Goal: Information Seeking & Learning: Check status

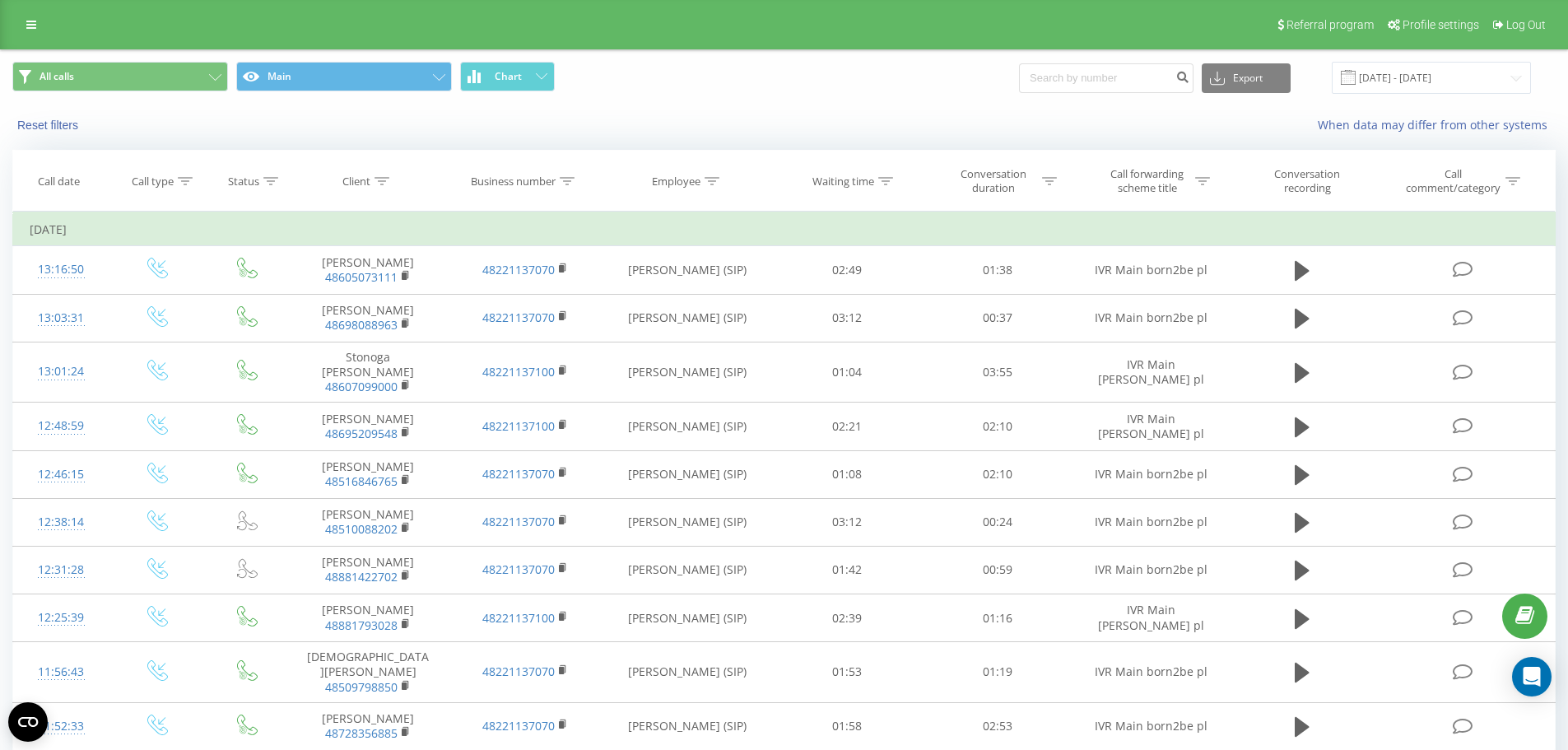
click at [29, 24] on icon at bounding box center [31, 24] width 10 height 11
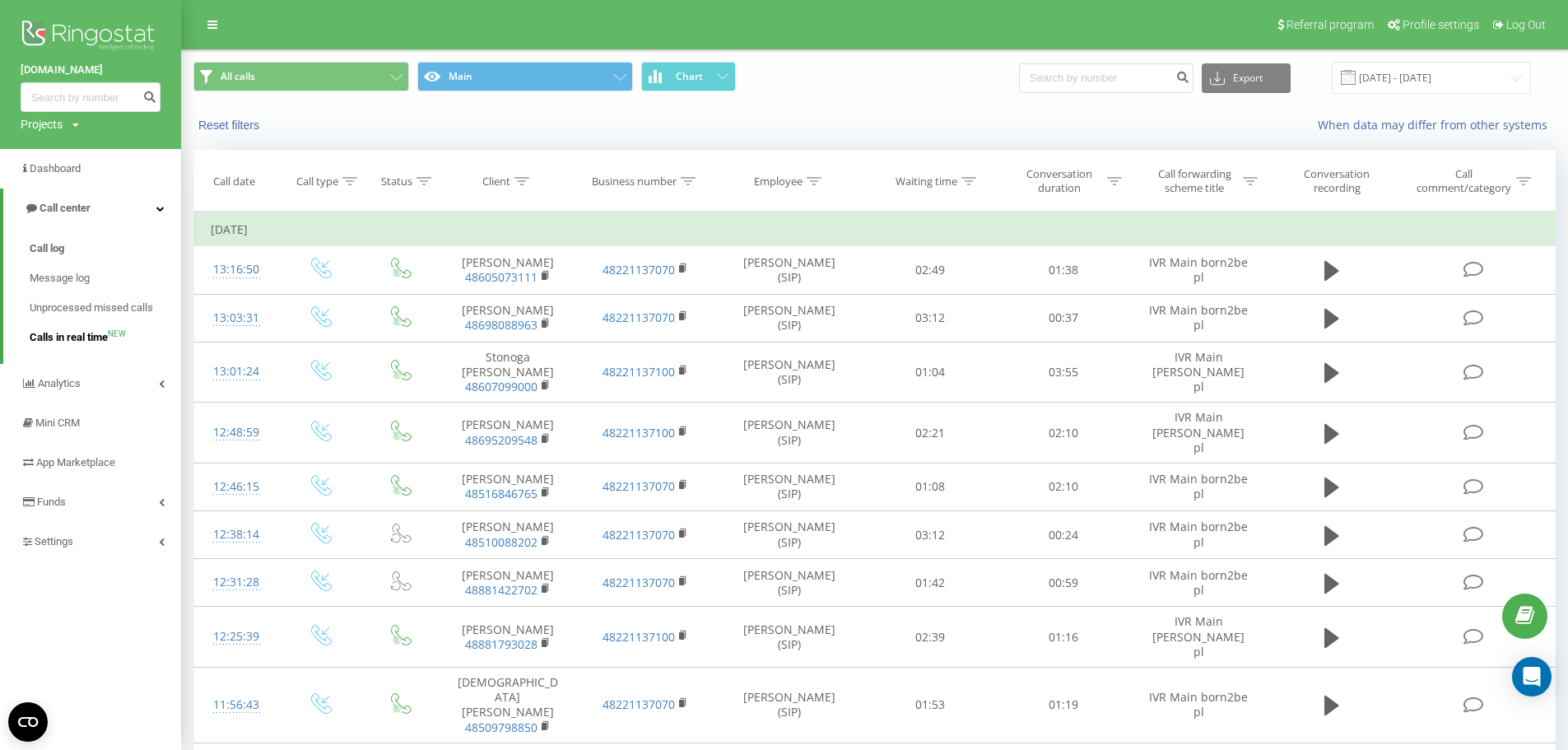
click at [65, 341] on span "Calls in real time" at bounding box center [69, 337] width 78 height 17
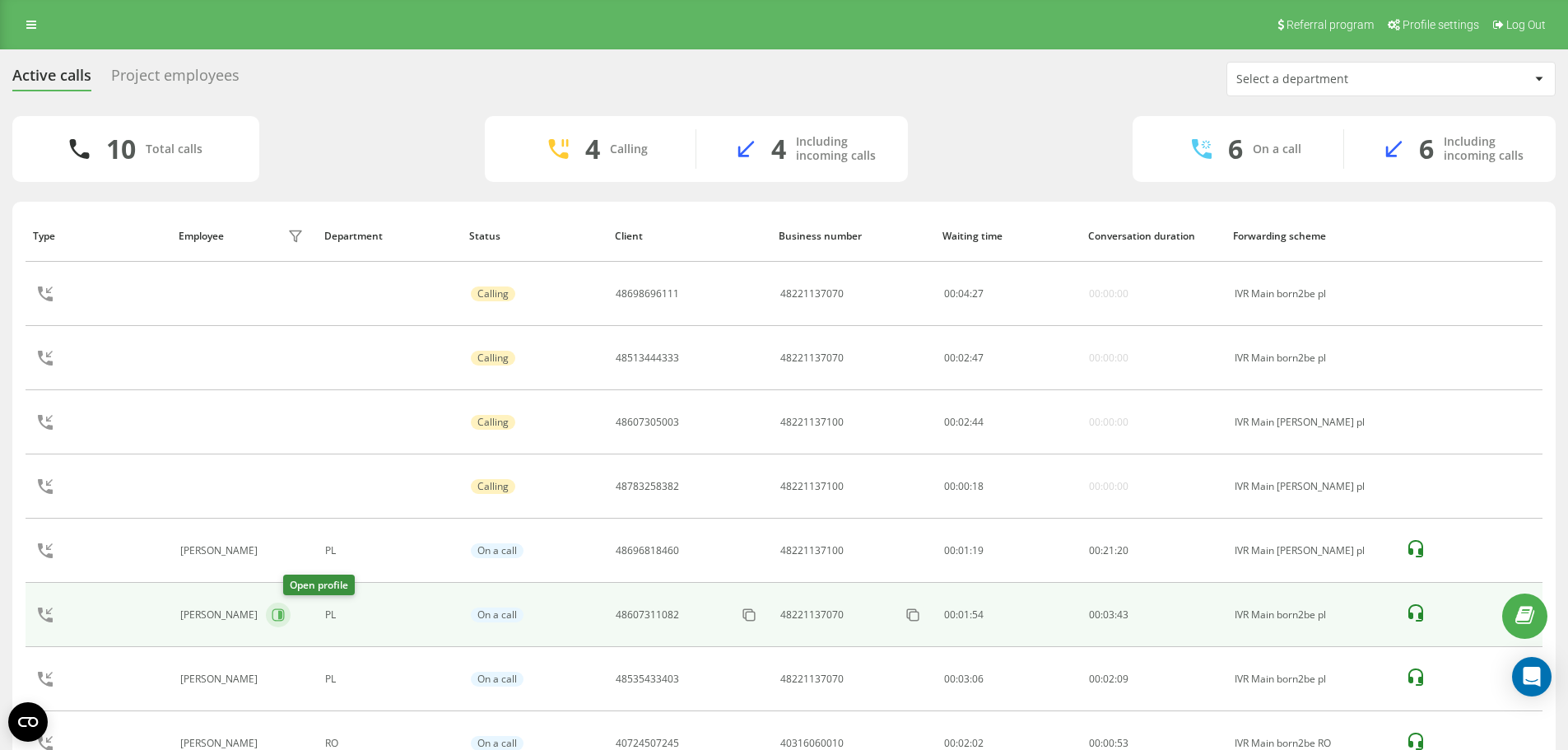
click at [285, 616] on icon at bounding box center [278, 615] width 13 height 13
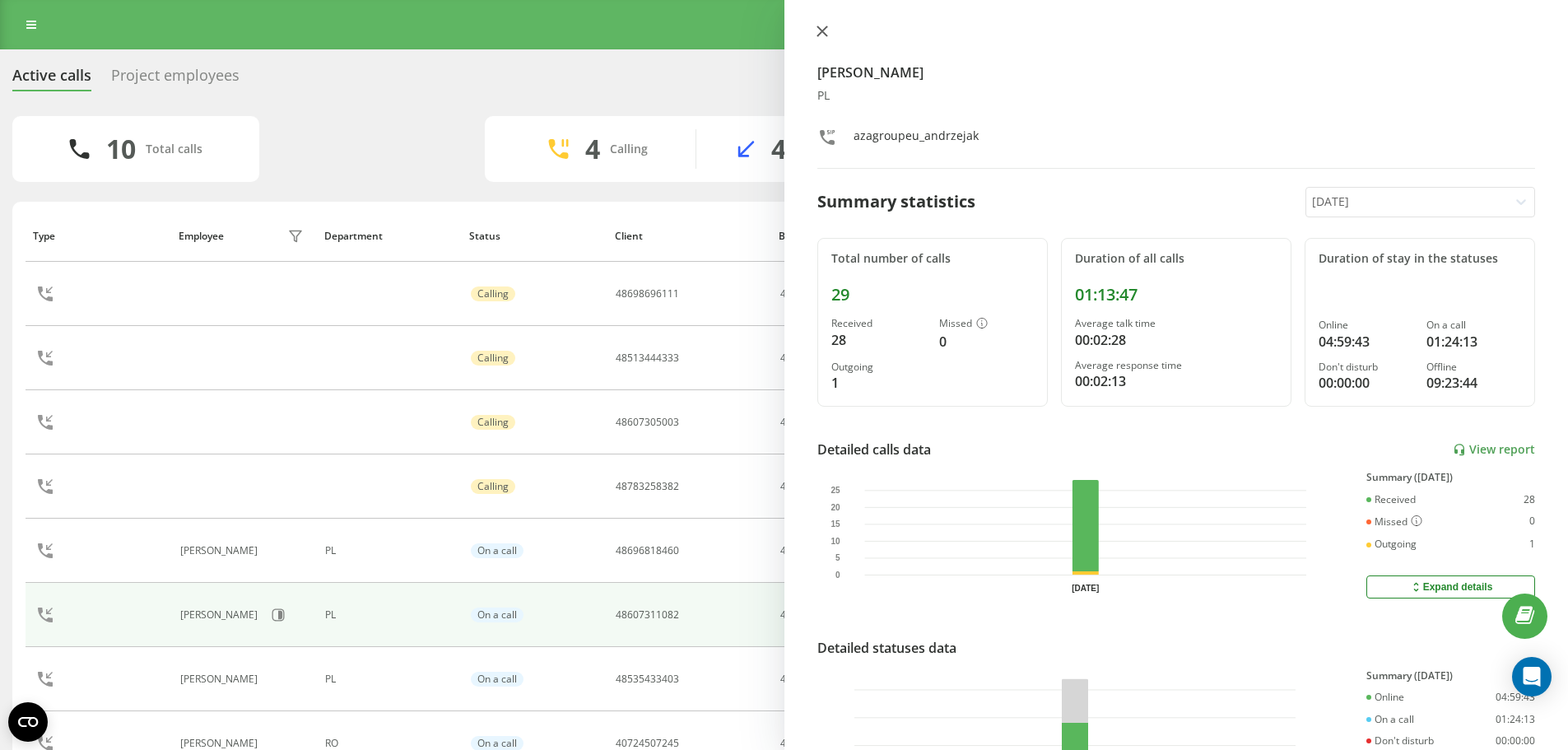
click at [824, 33] on icon at bounding box center [821, 31] width 10 height 10
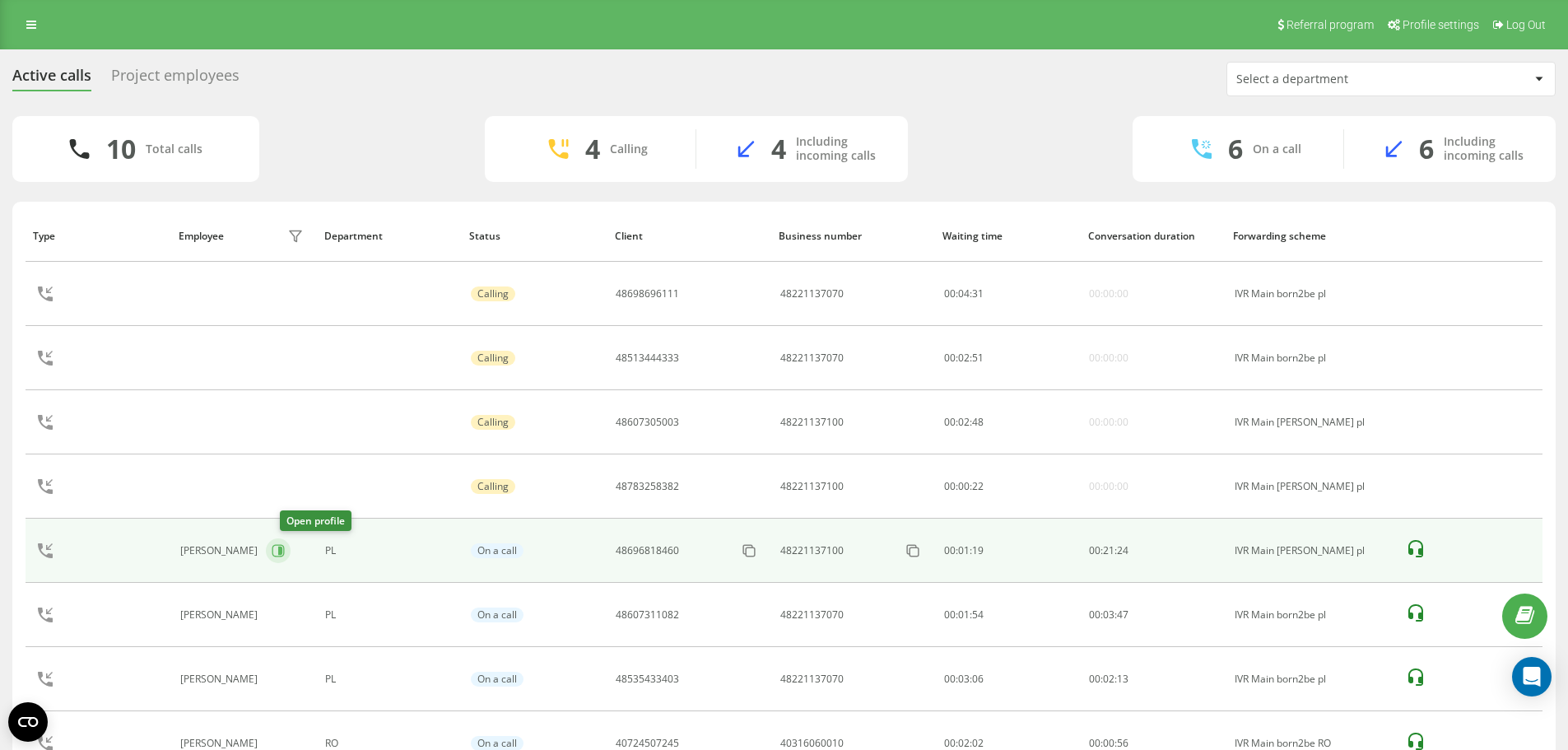
click at [285, 555] on icon at bounding box center [278, 550] width 13 height 13
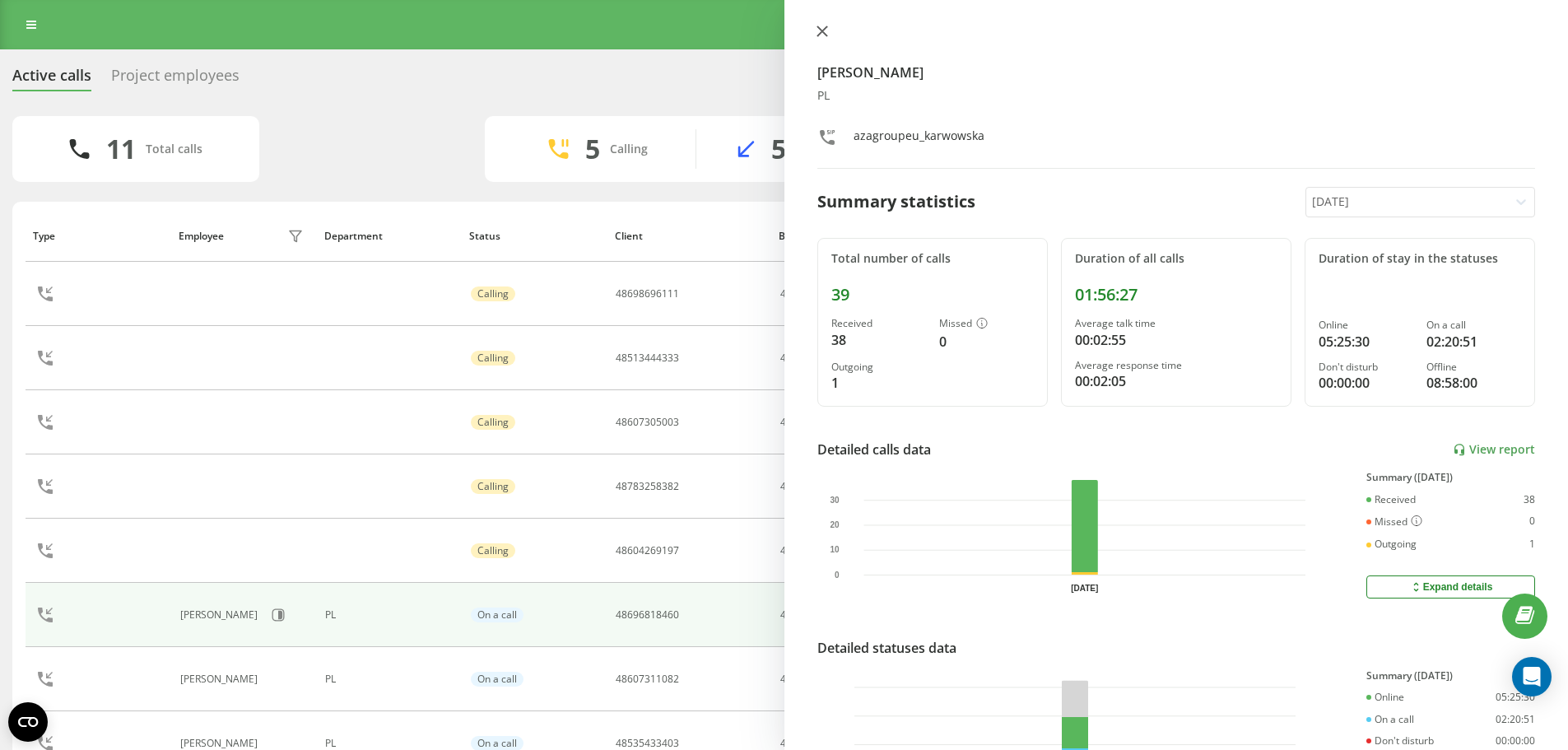
click at [818, 30] on icon at bounding box center [822, 31] width 11 height 11
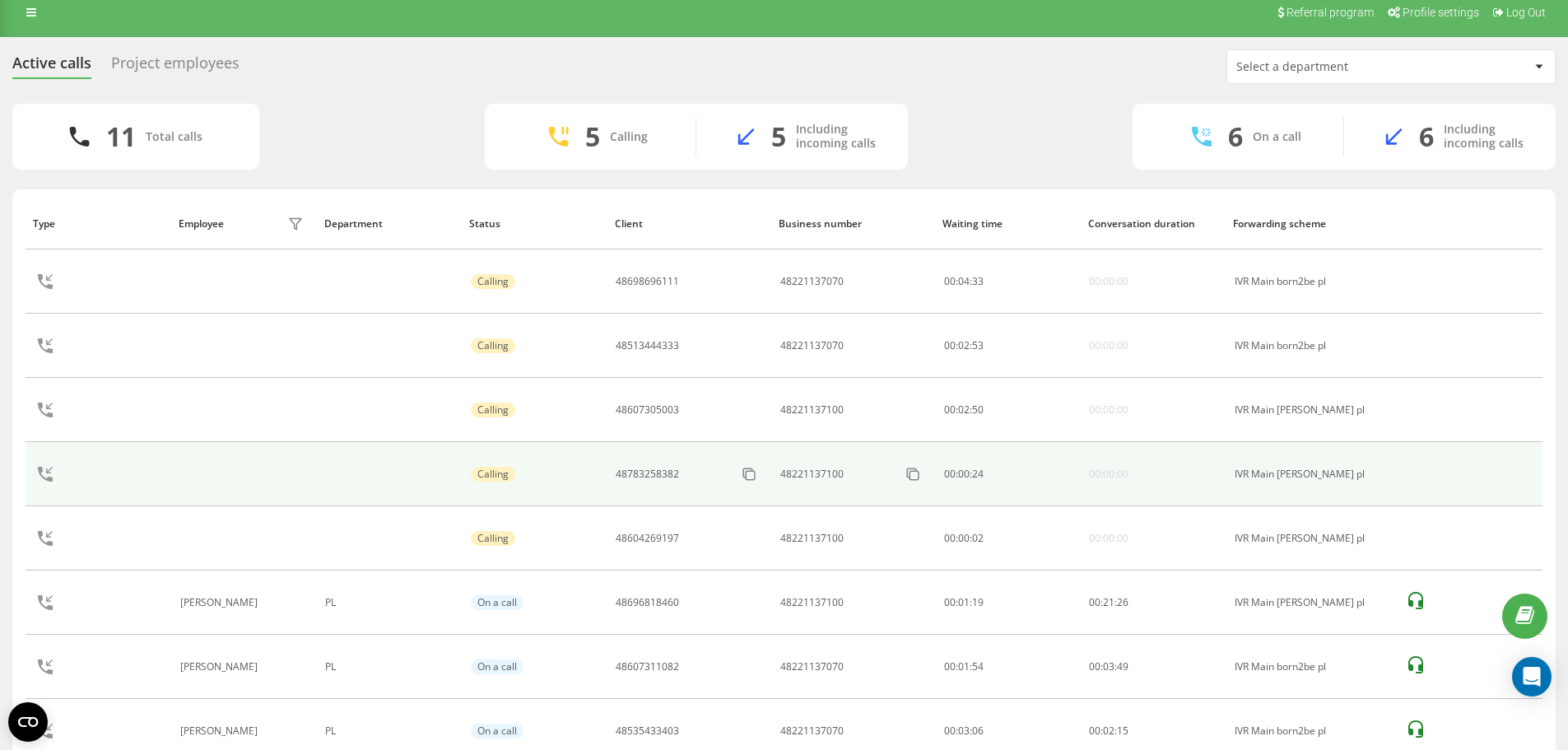
scroll to position [247, 0]
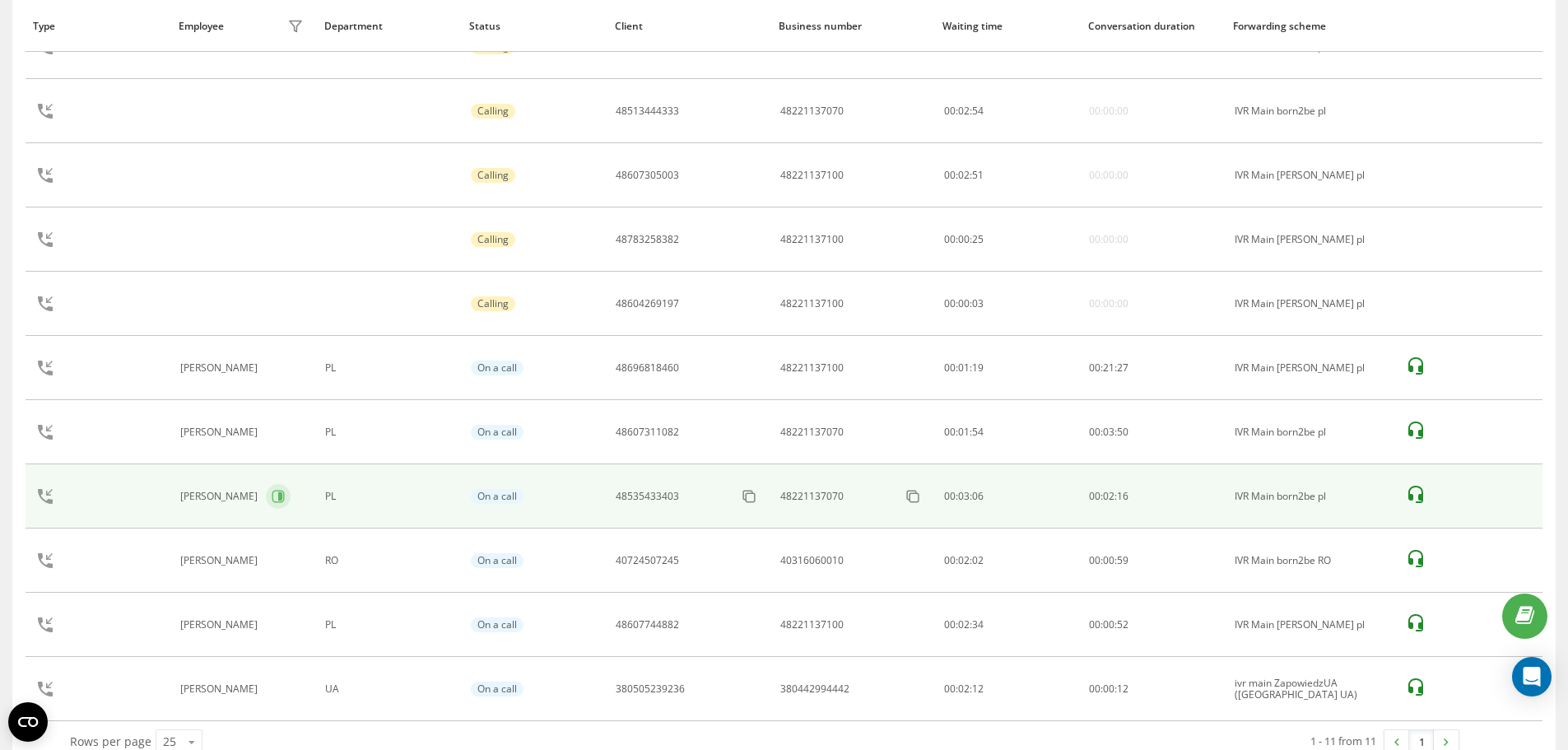
click at [279, 500] on icon at bounding box center [278, 496] width 13 height 13
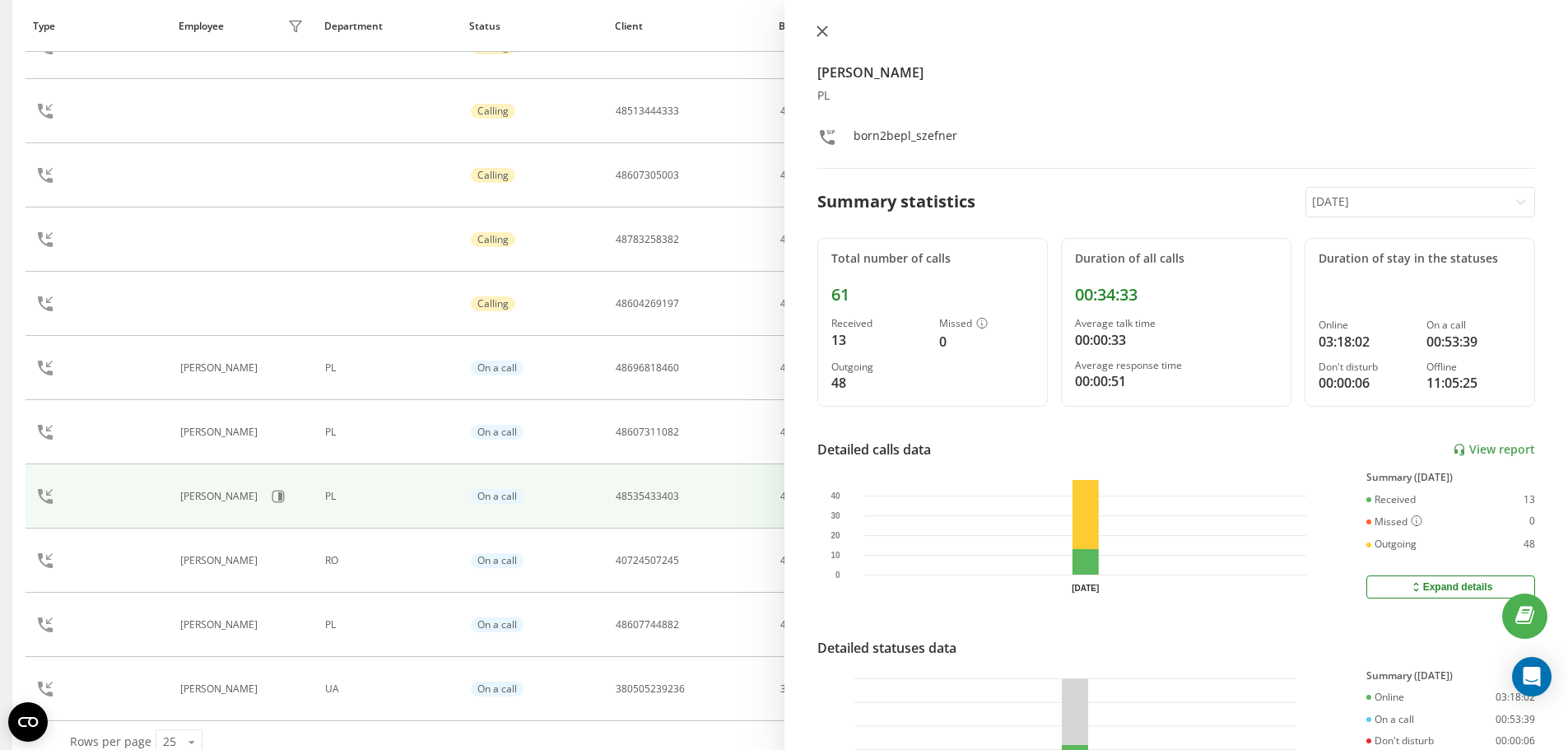
click at [817, 27] on icon at bounding box center [821, 31] width 10 height 10
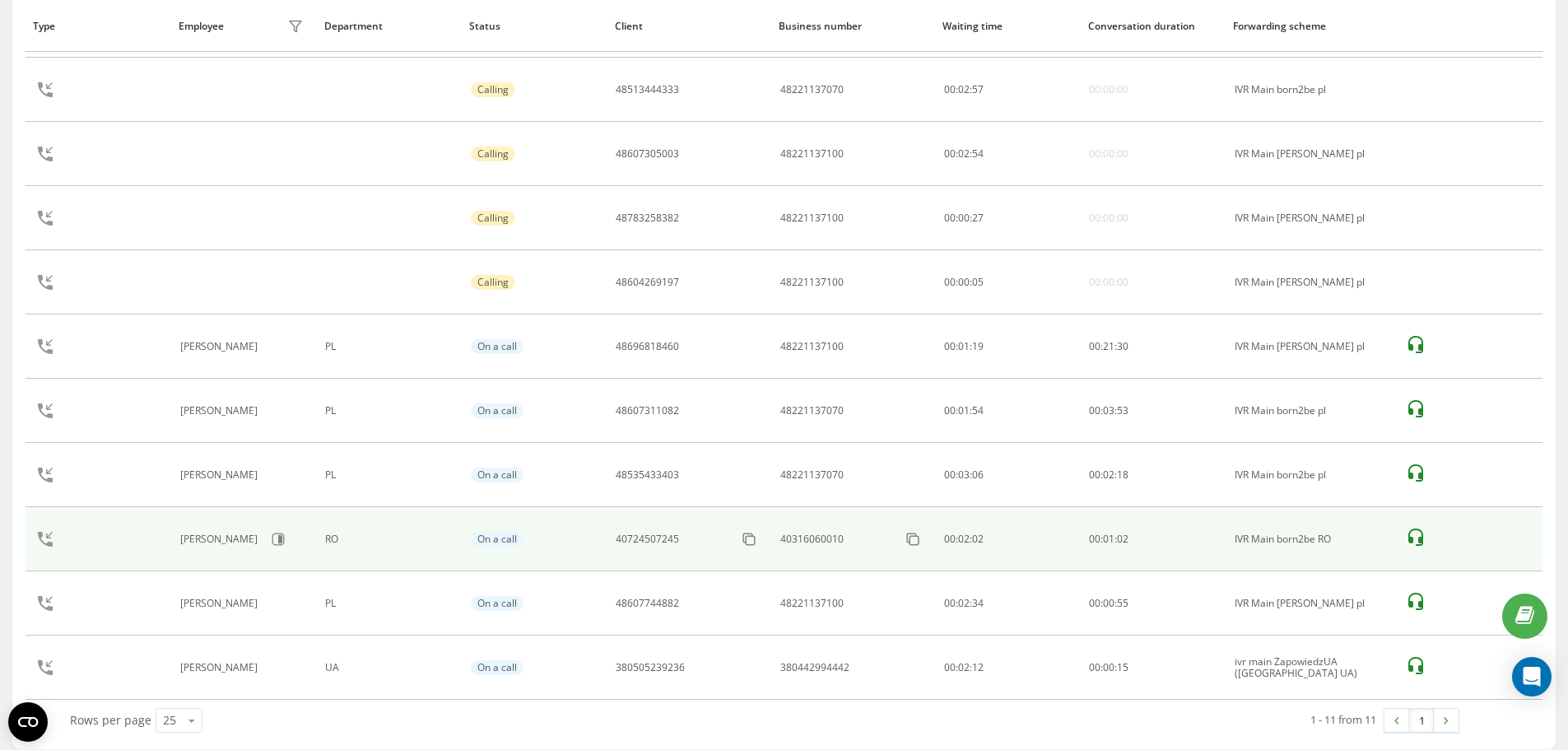
scroll to position [280, 0]
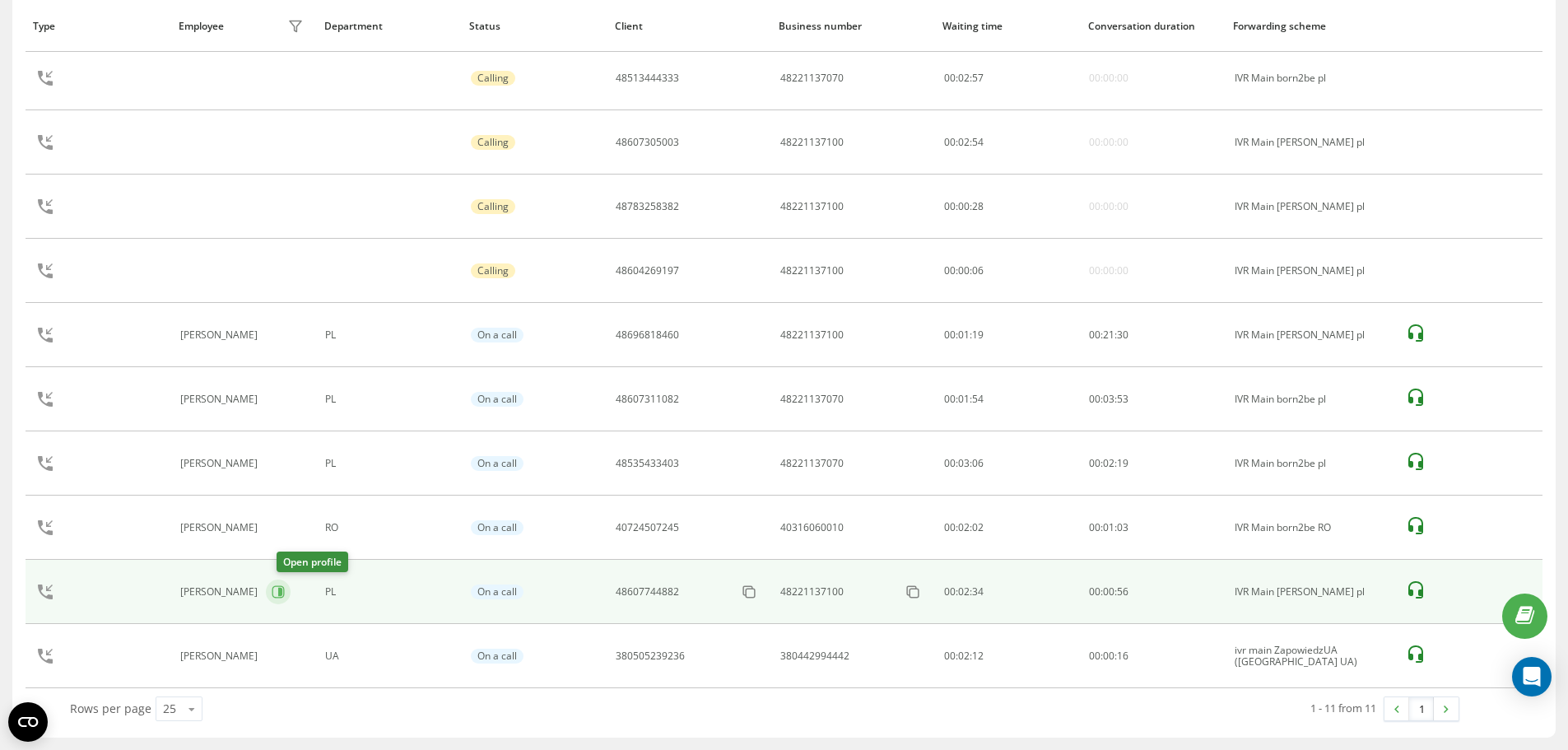
click at [280, 600] on button at bounding box center [278, 592] width 25 height 25
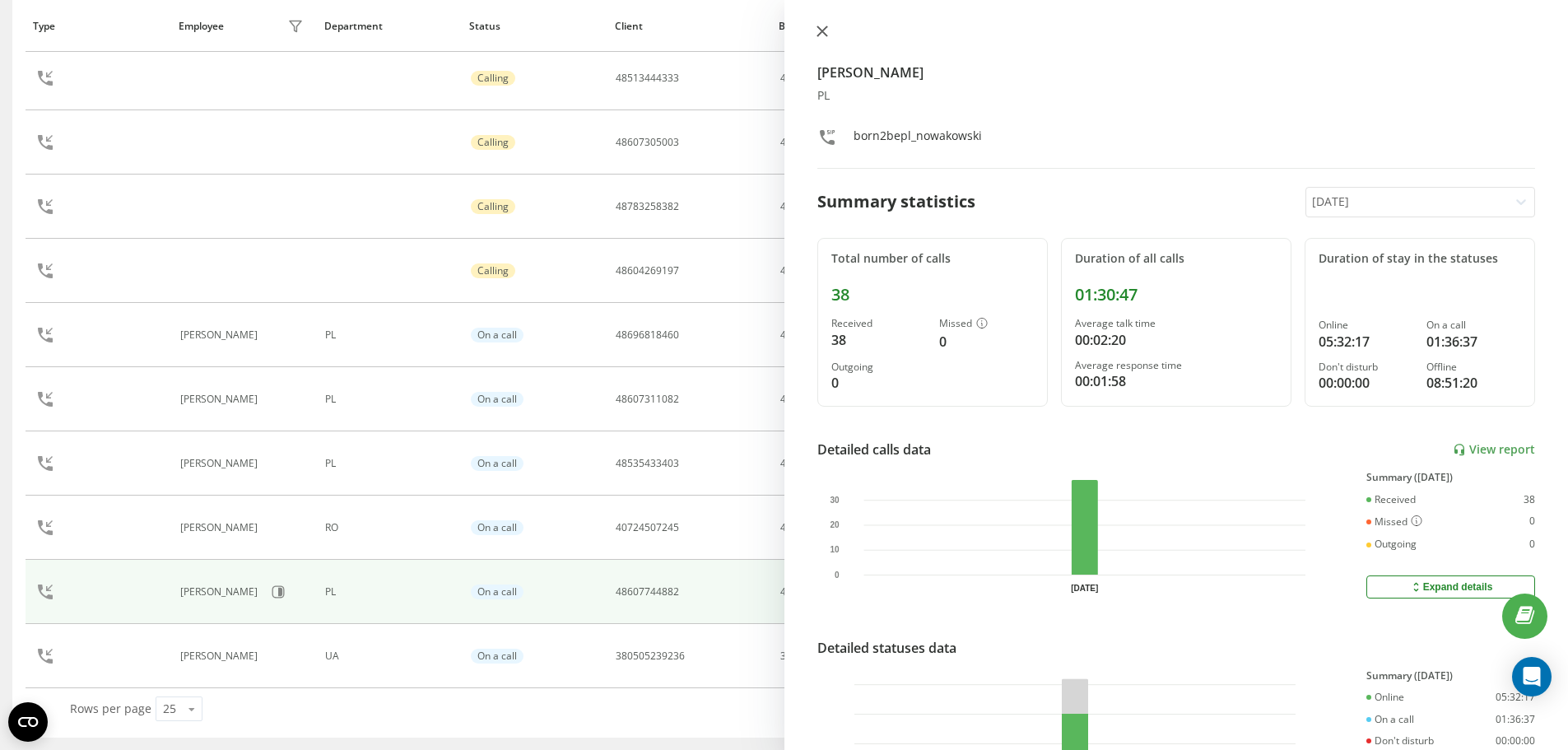
click at [829, 30] on button at bounding box center [822, 33] width 21 height 16
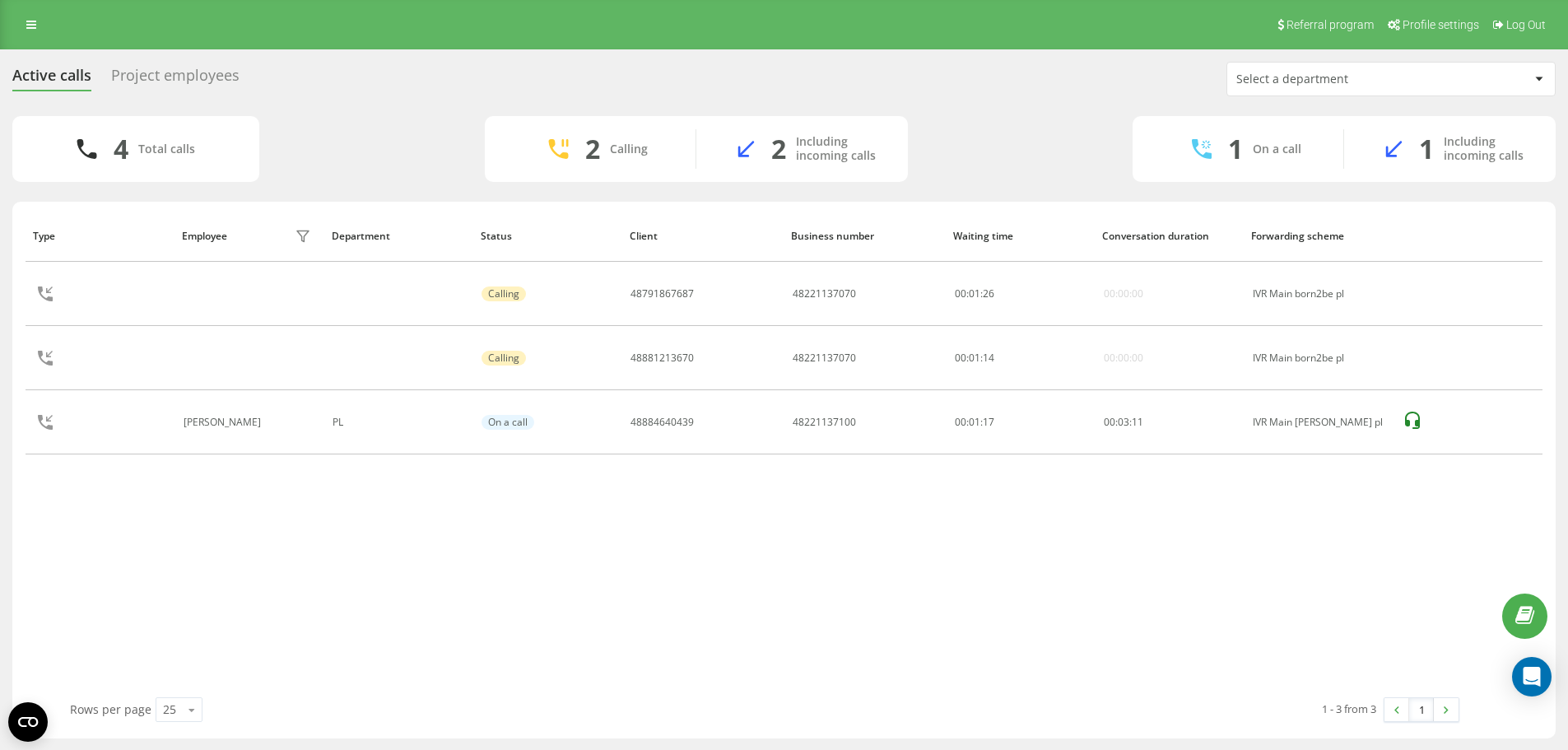
click at [193, 68] on div "Project employees" at bounding box center [175, 79] width 128 height 26
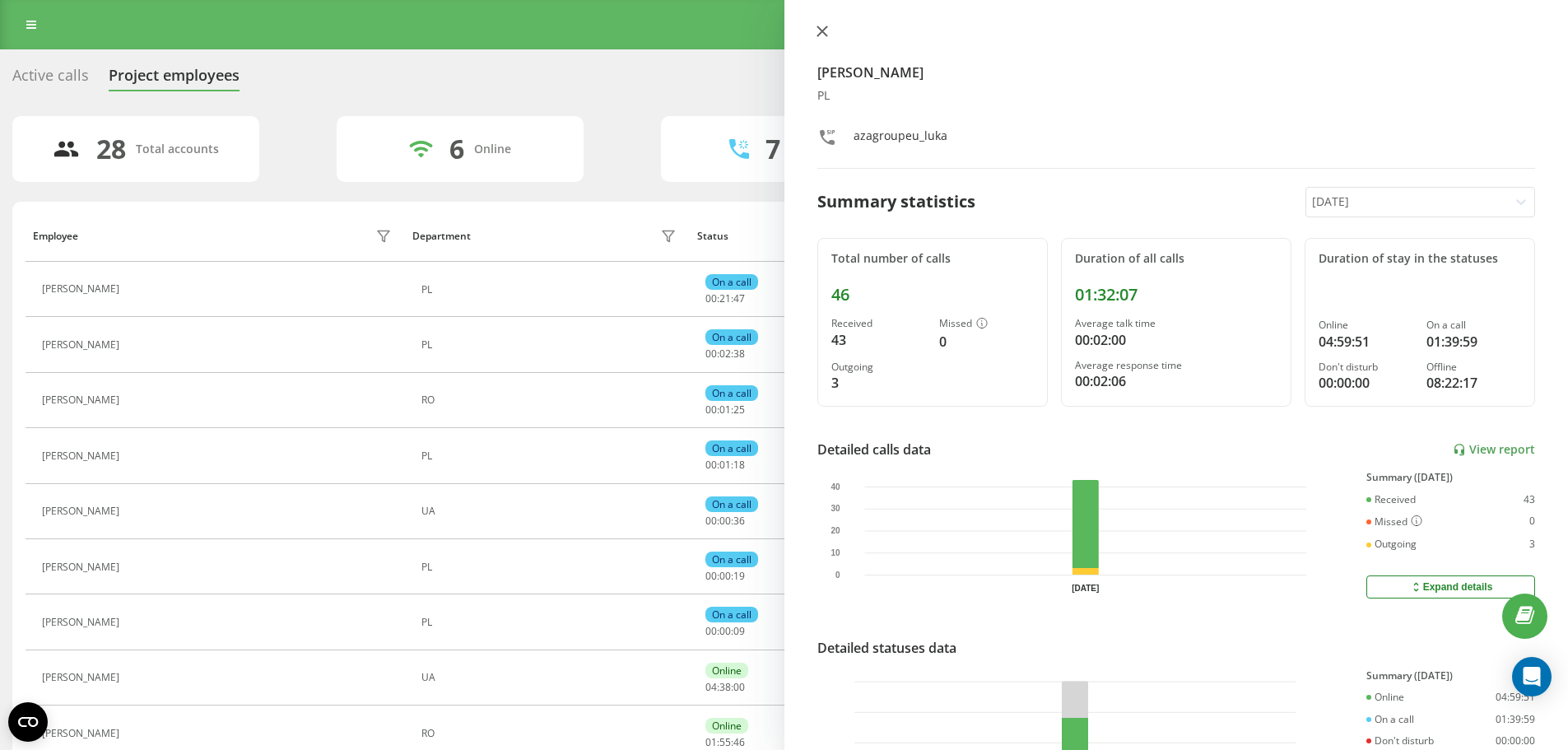
click at [819, 34] on icon at bounding box center [821, 31] width 10 height 10
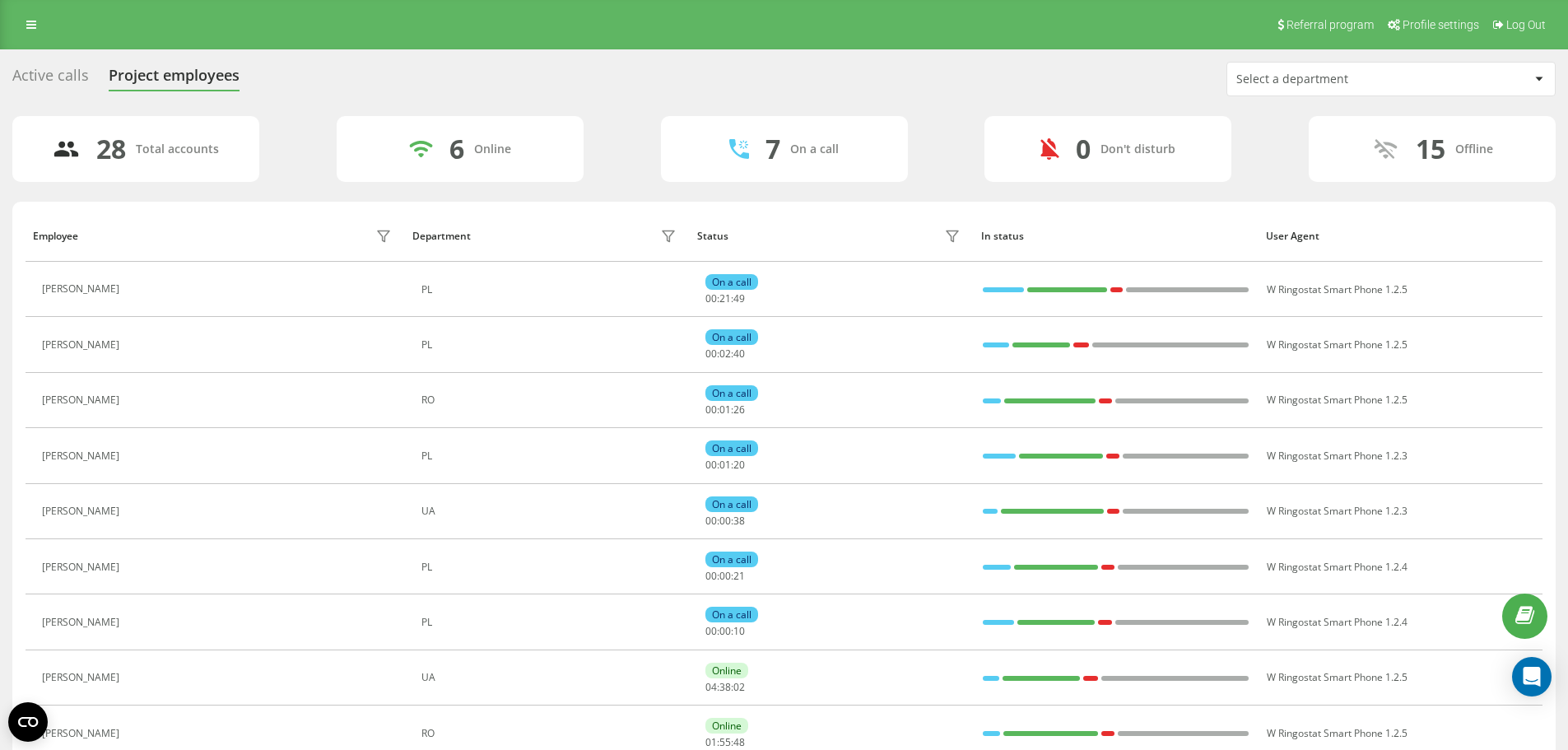
click at [41, 80] on div "Active calls" at bounding box center [50, 79] width 77 height 26
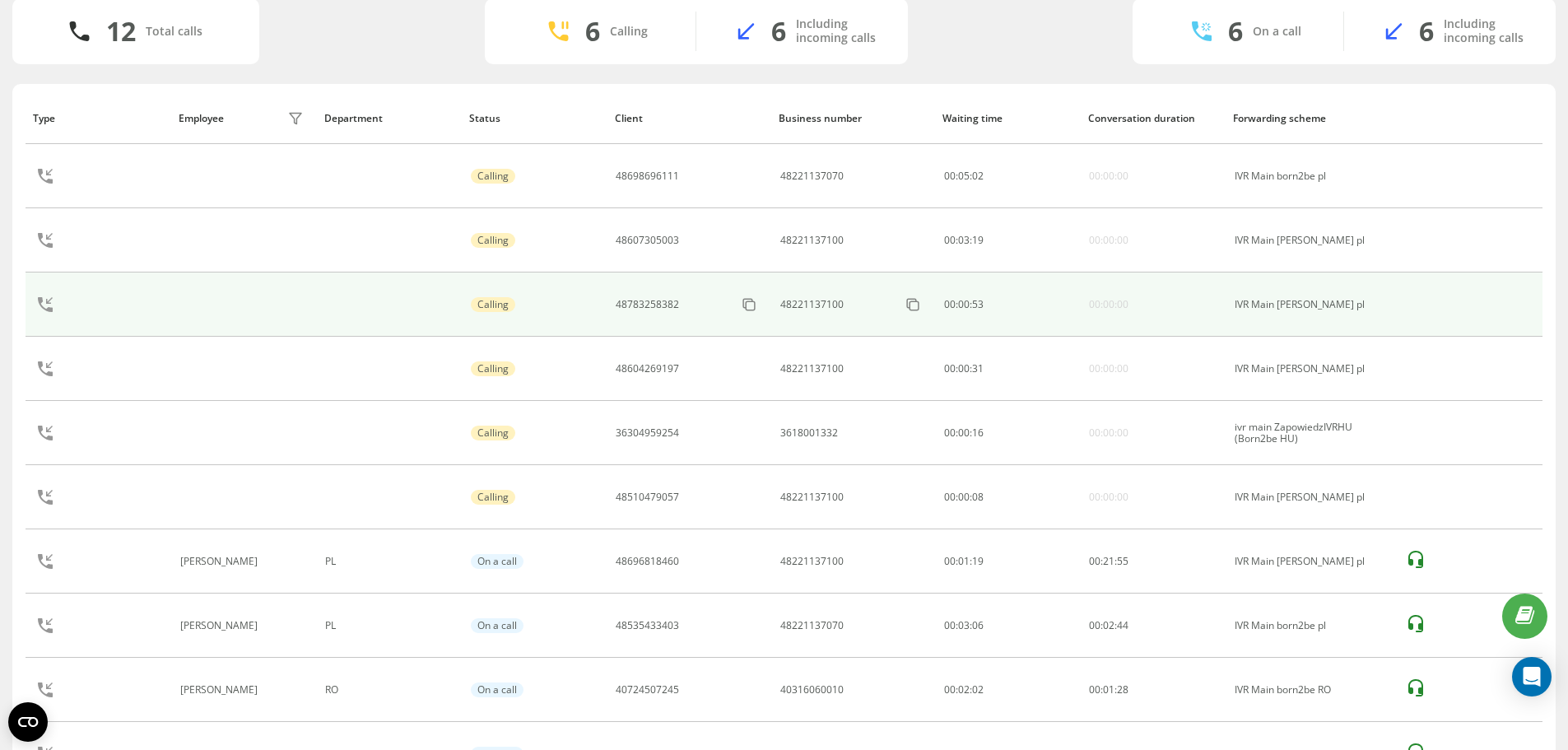
scroll to position [15, 0]
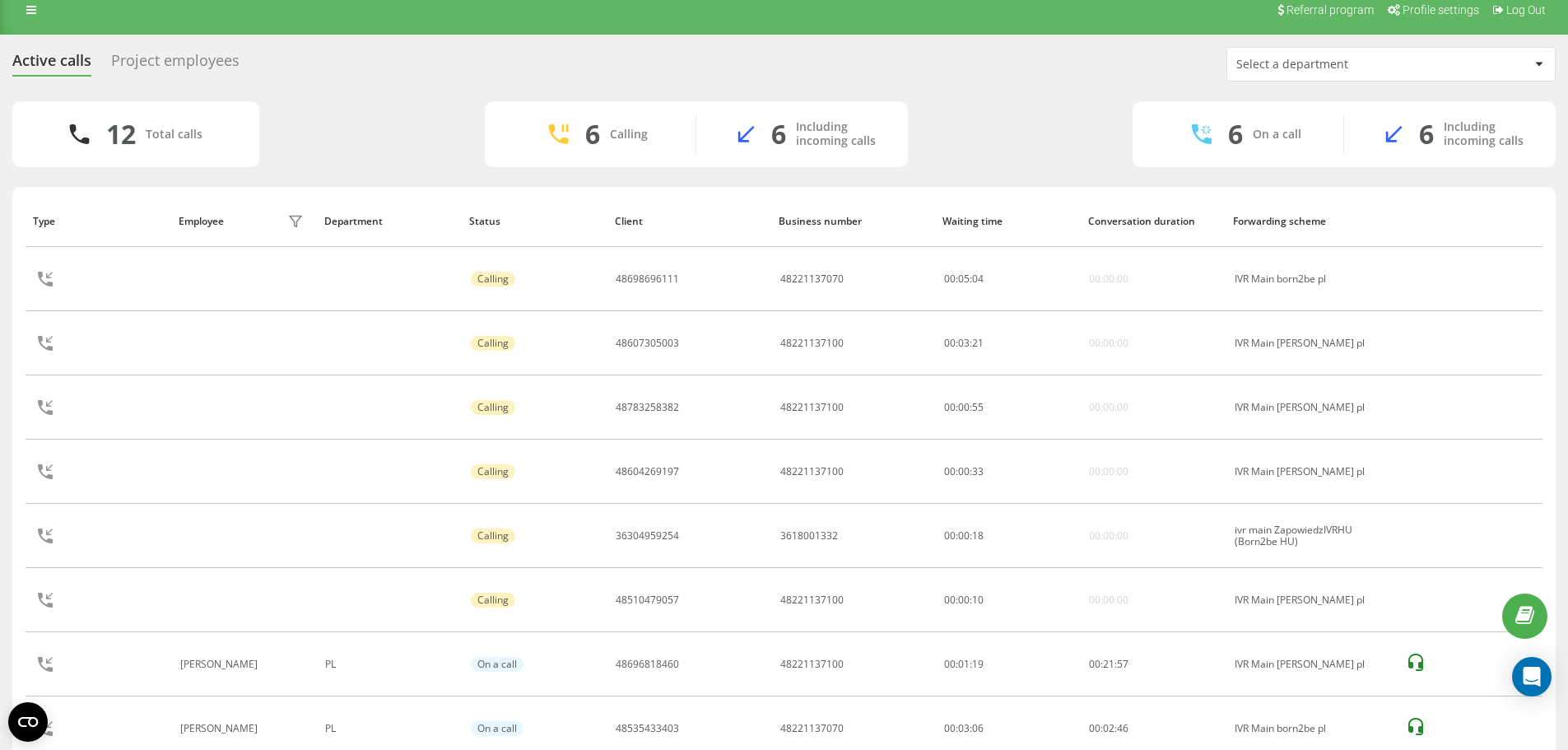
click at [189, 54] on div "Project employees" at bounding box center [175, 65] width 128 height 26
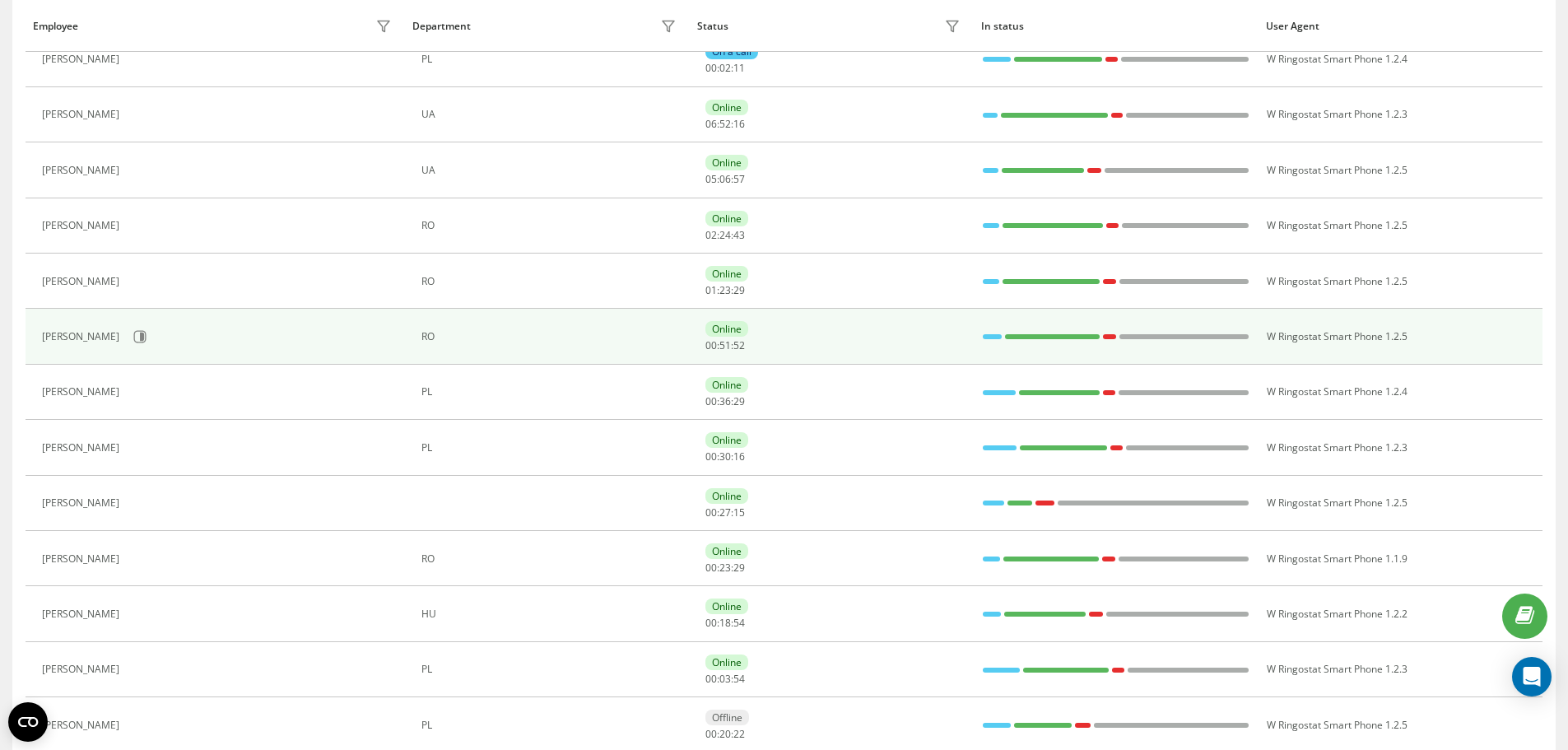
scroll to position [494, 0]
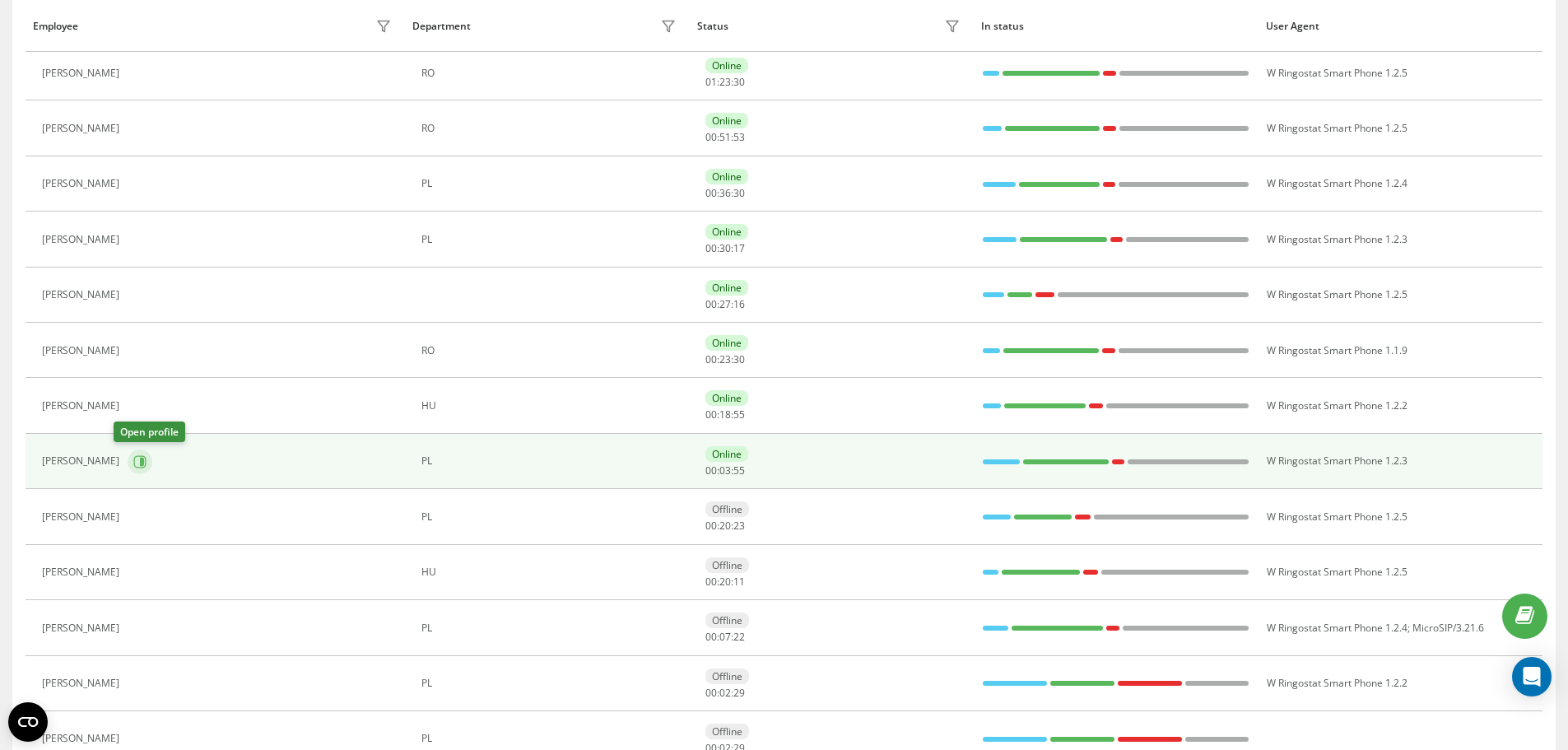
click at [133, 460] on icon at bounding box center [140, 462] width 13 height 13
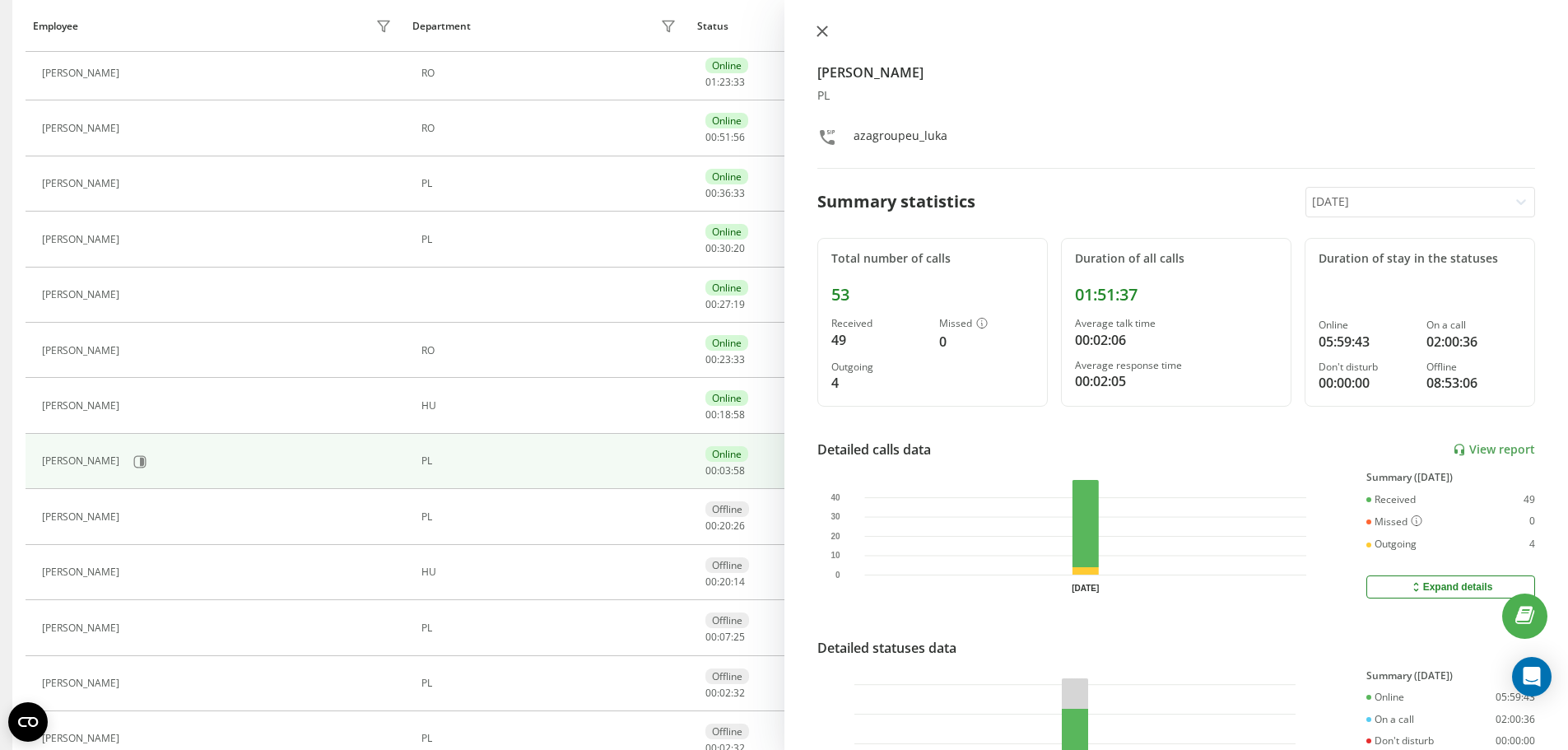
click at [821, 30] on icon at bounding box center [821, 31] width 10 height 10
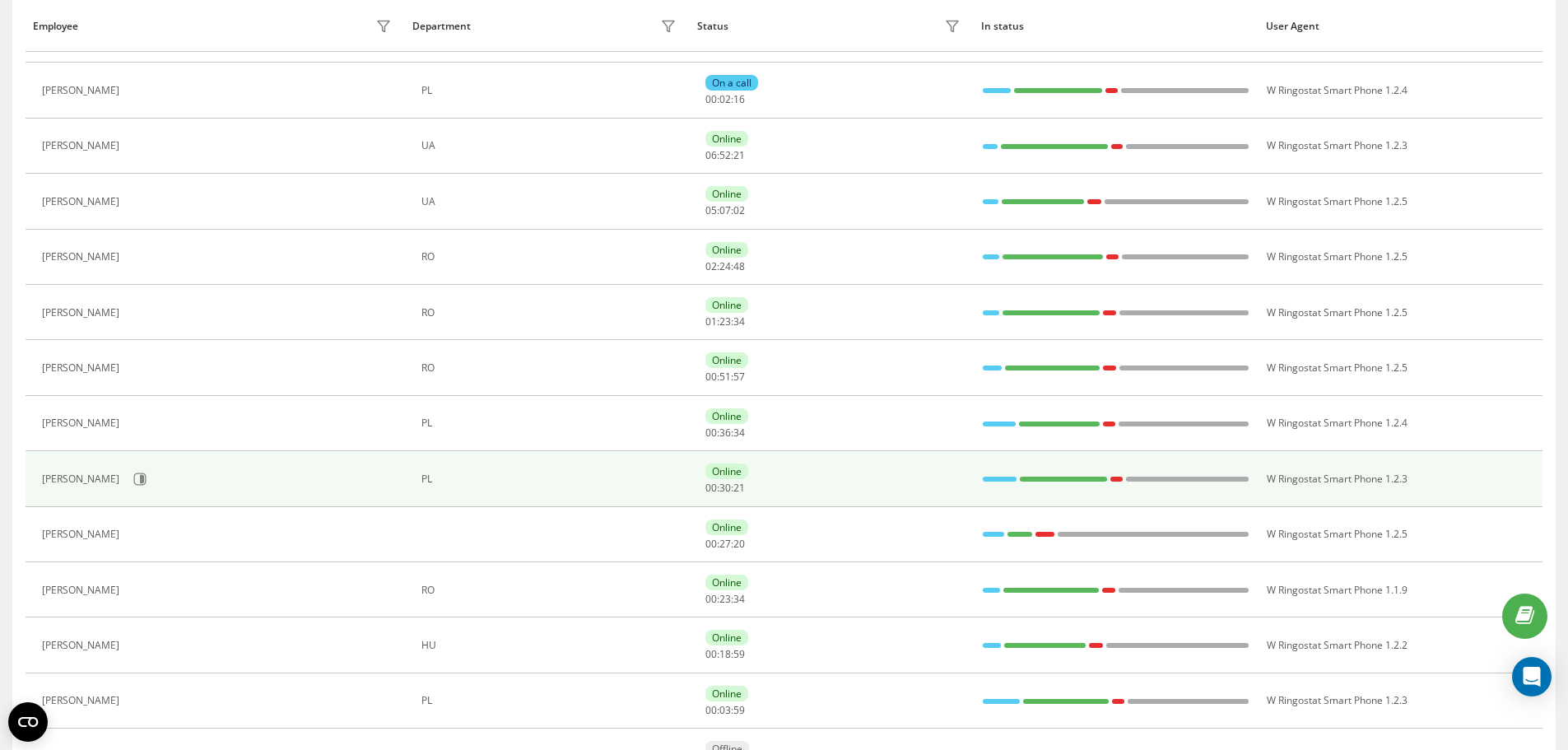
scroll to position [247, 0]
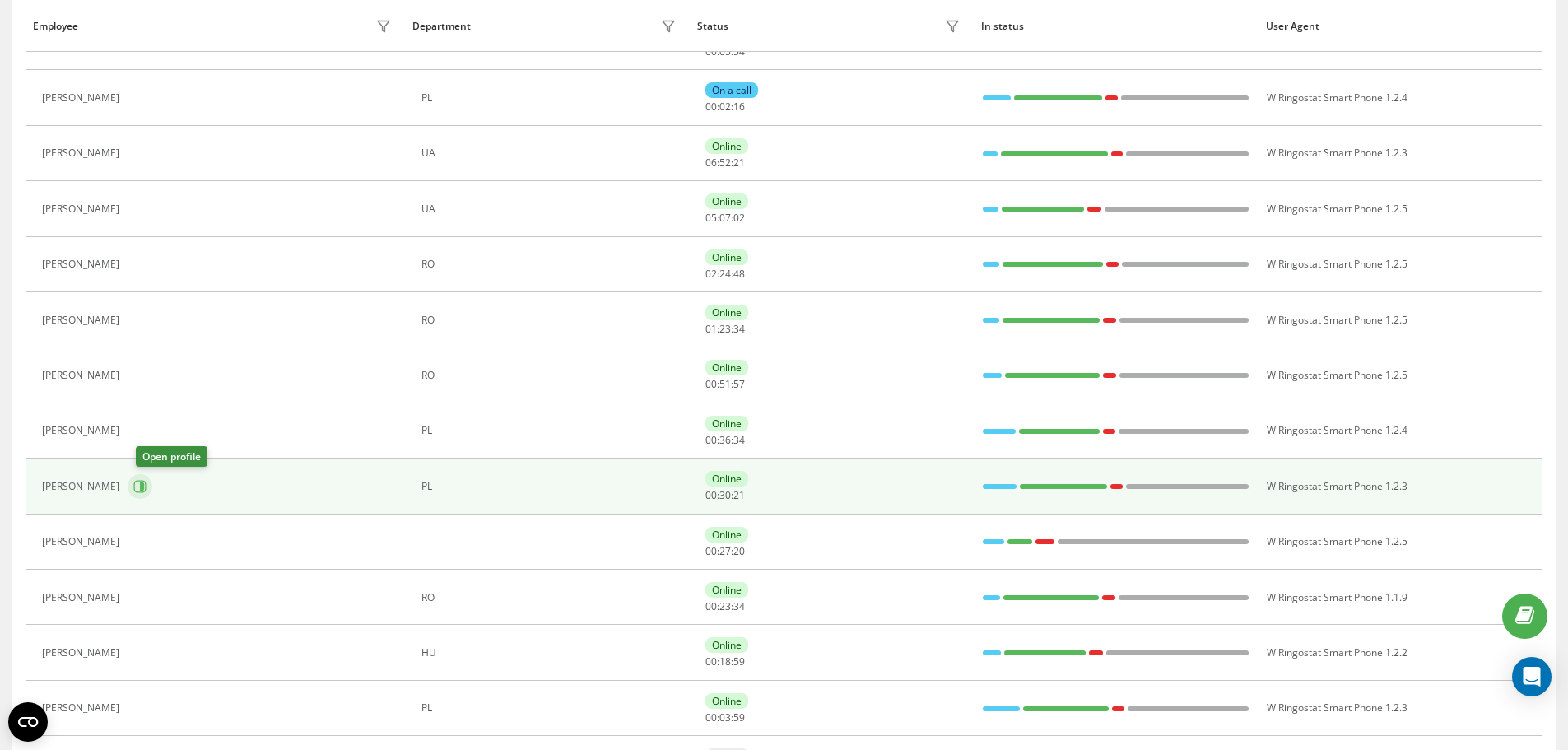
click at [149, 477] on button at bounding box center [140, 486] width 25 height 25
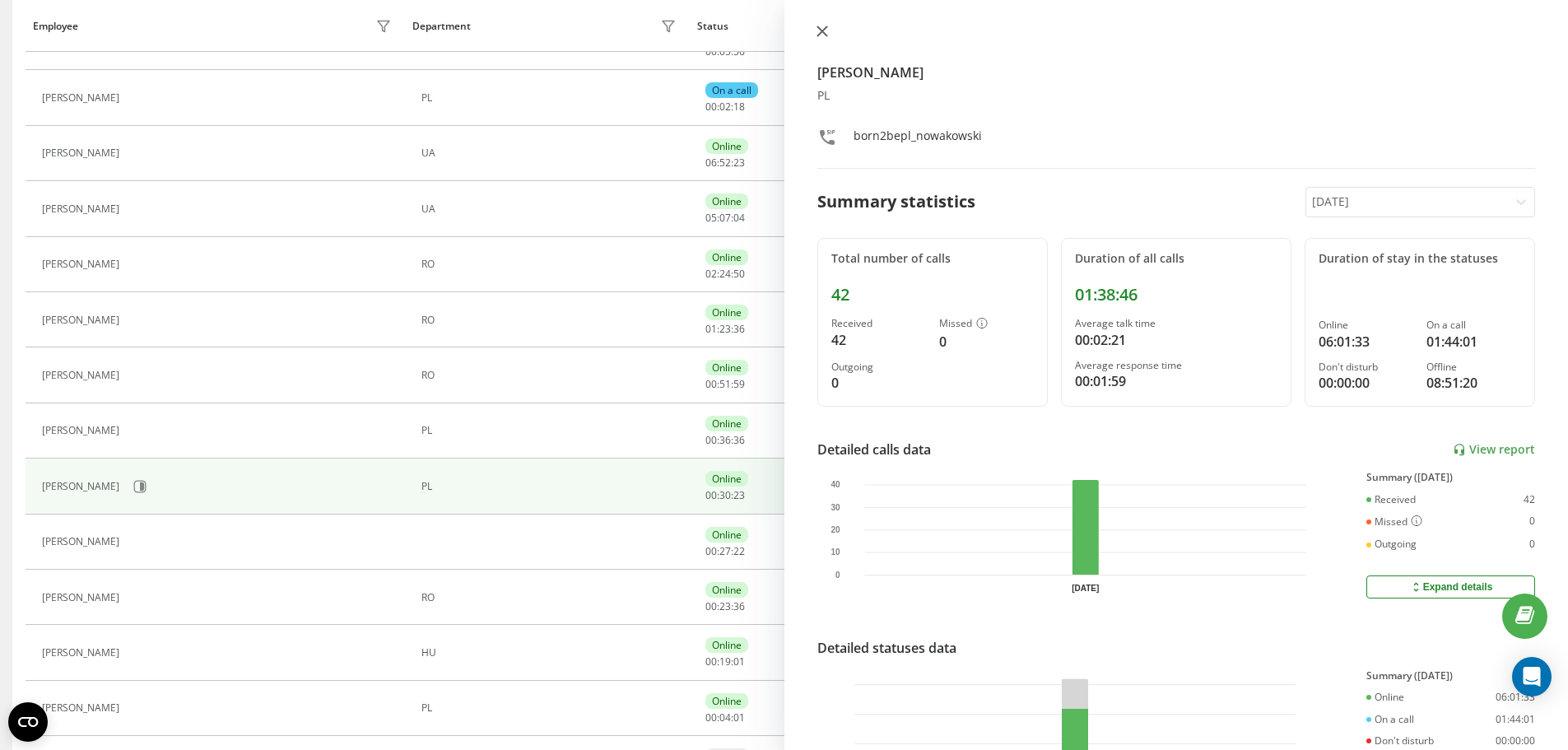
click at [831, 30] on button at bounding box center [822, 33] width 21 height 16
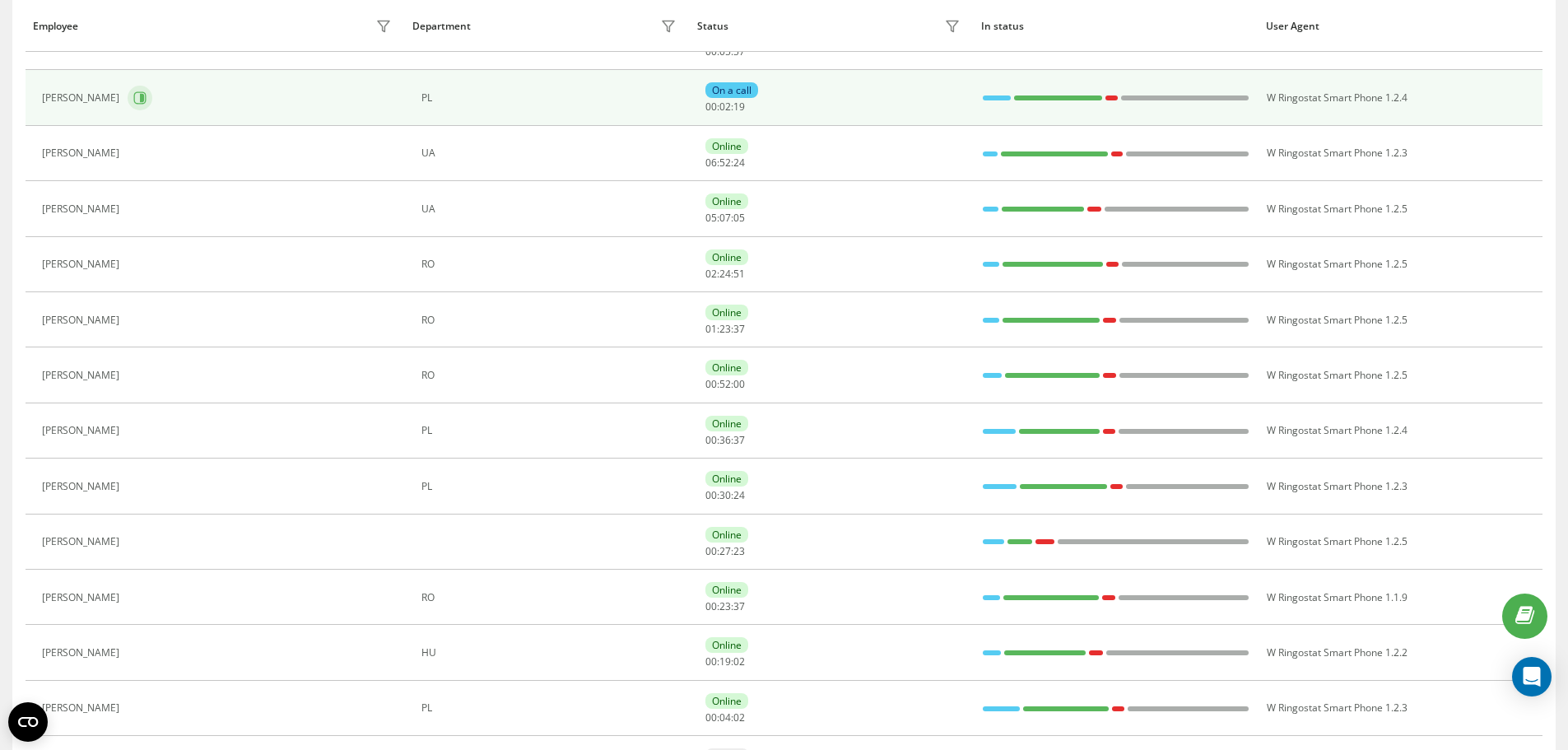
click at [147, 103] on icon at bounding box center [141, 98] width 12 height 12
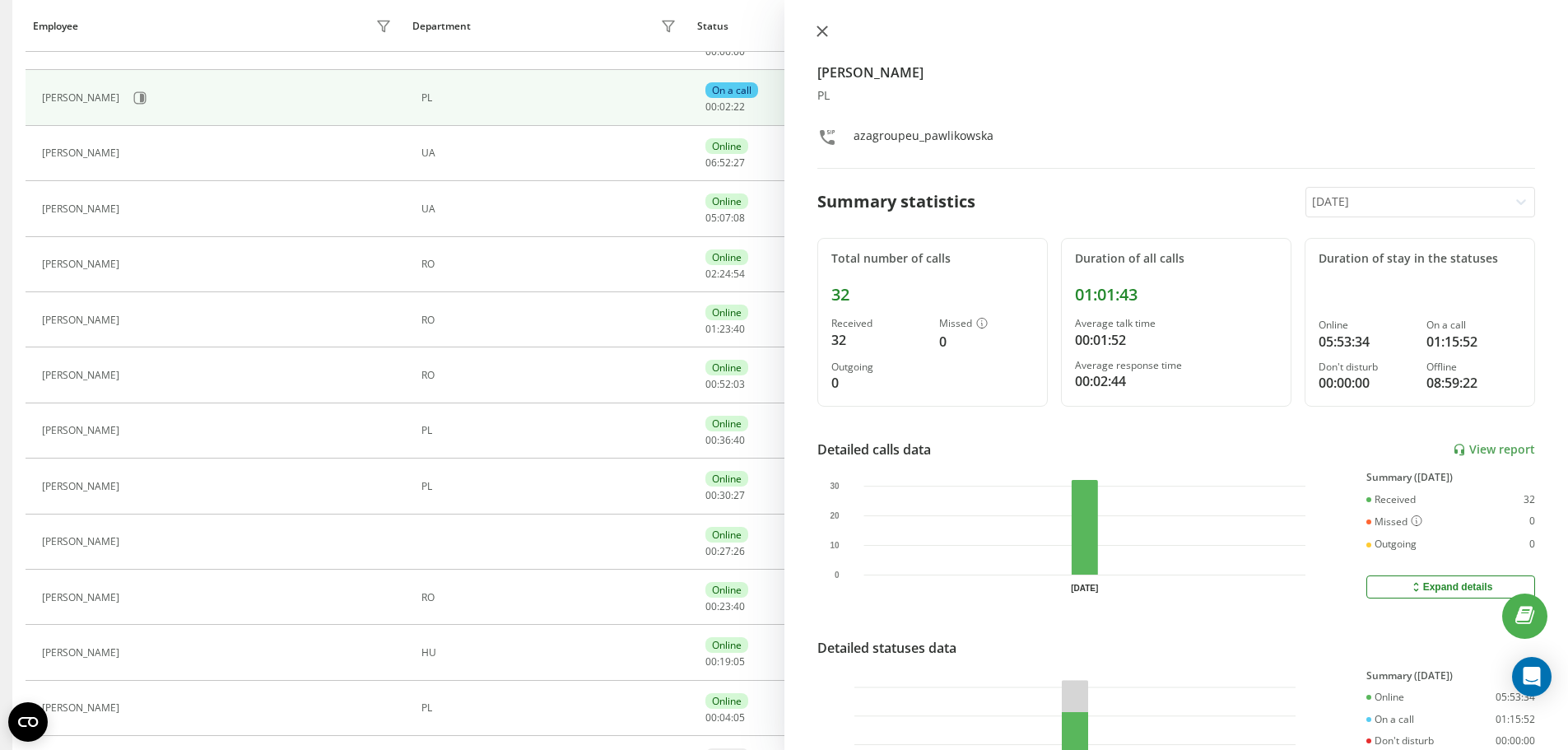
click at [818, 26] on icon at bounding box center [822, 31] width 11 height 11
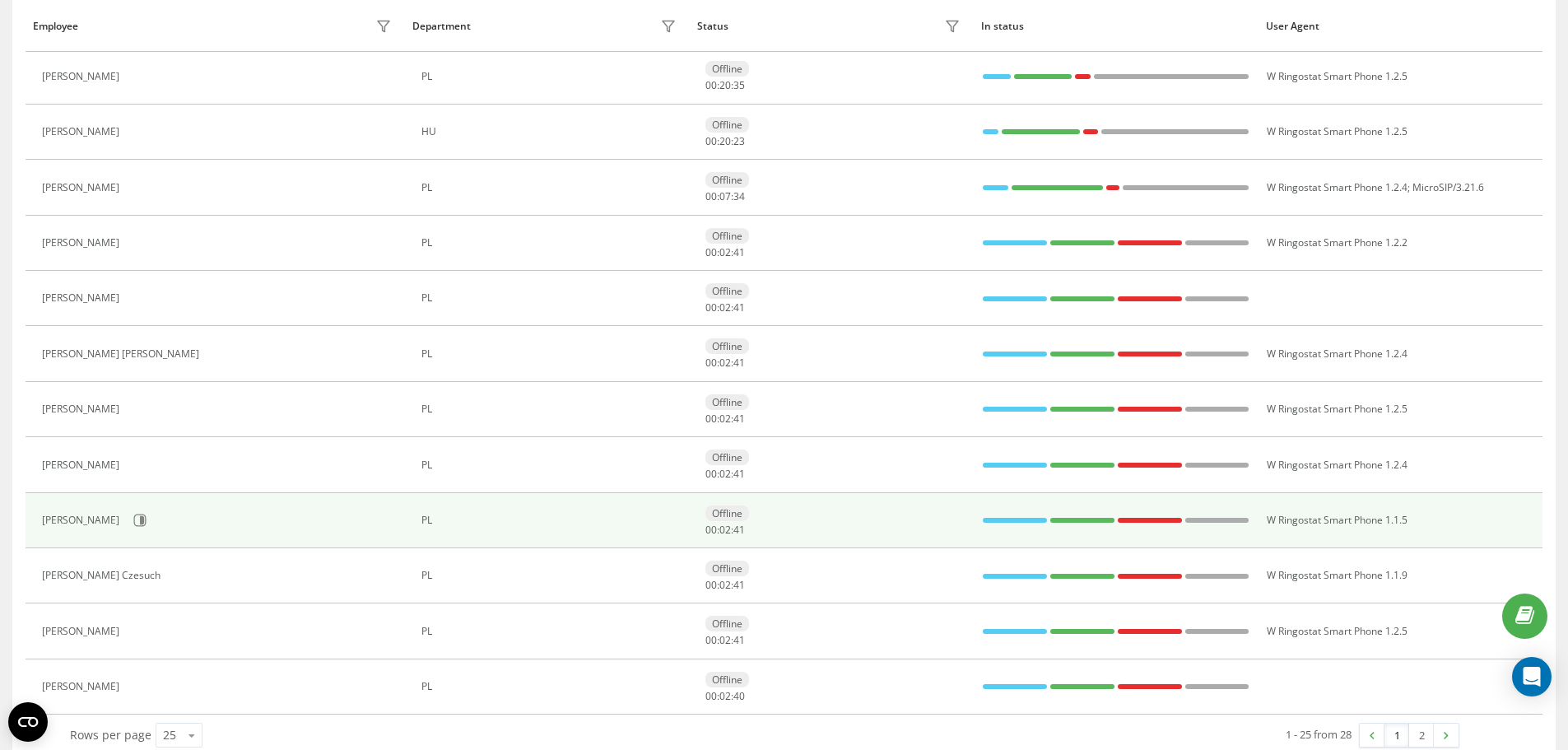
scroll to position [960, 0]
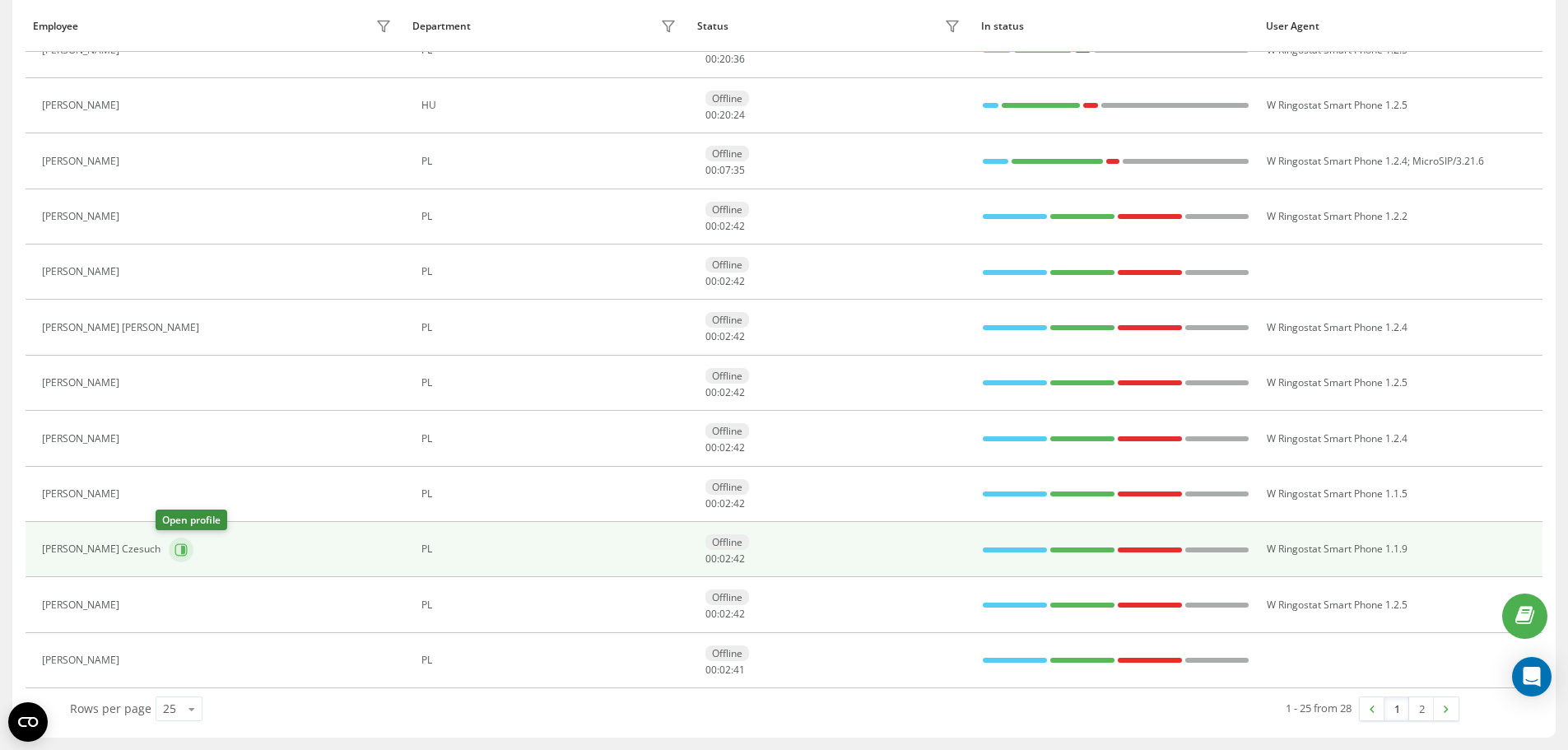
click at [174, 548] on icon at bounding box center [180, 549] width 13 height 13
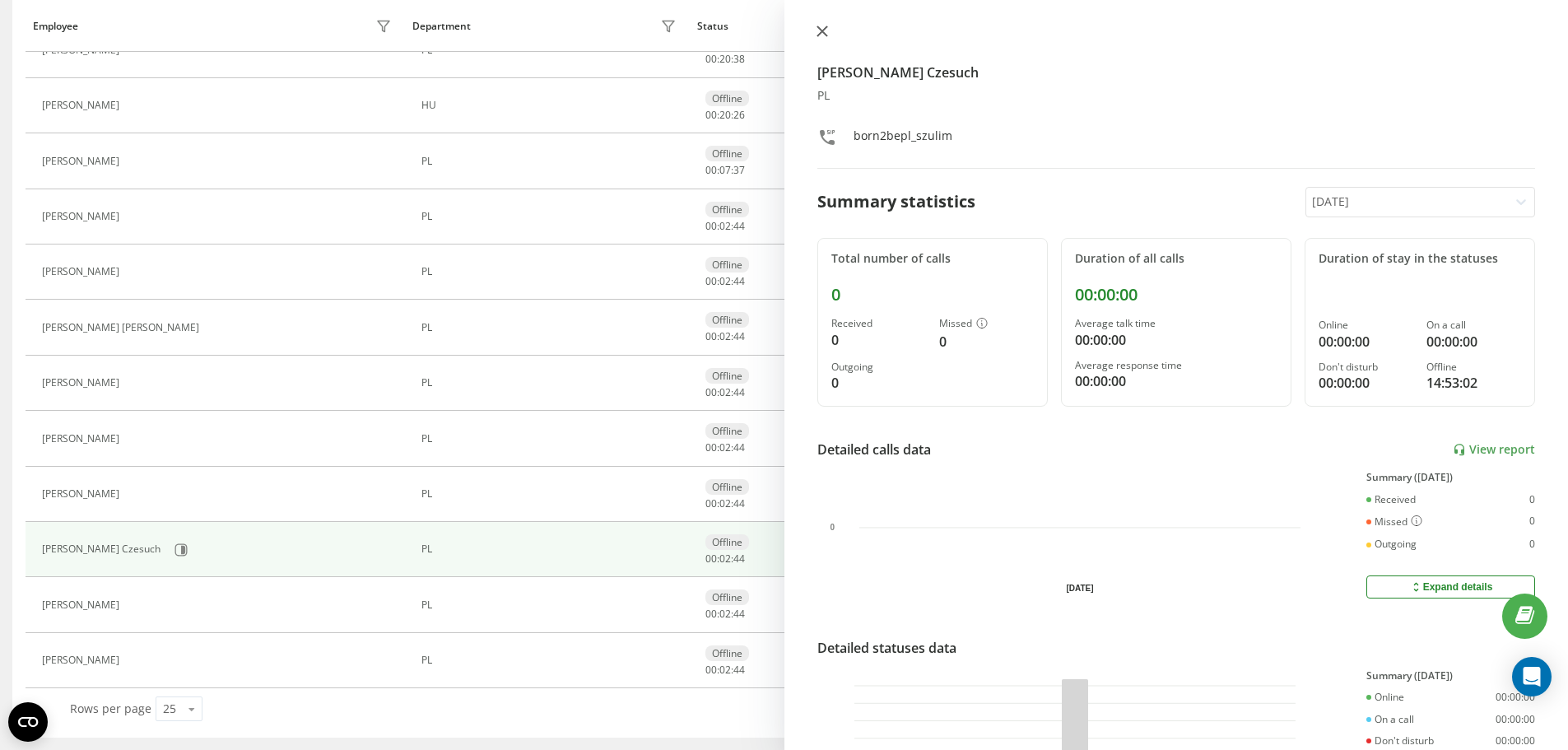
click at [826, 36] on icon at bounding box center [821, 31] width 10 height 10
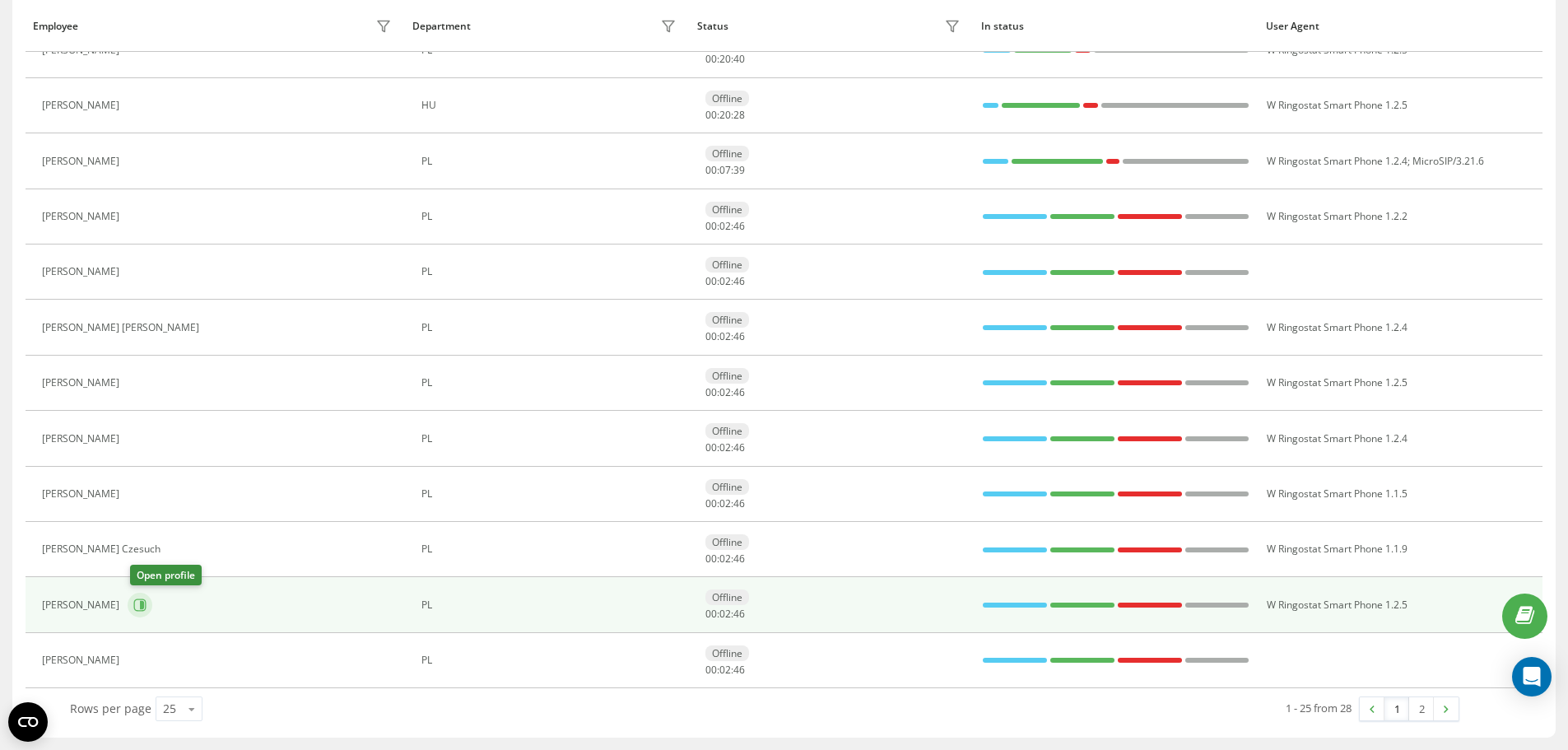
click at [138, 609] on icon at bounding box center [140, 605] width 13 height 13
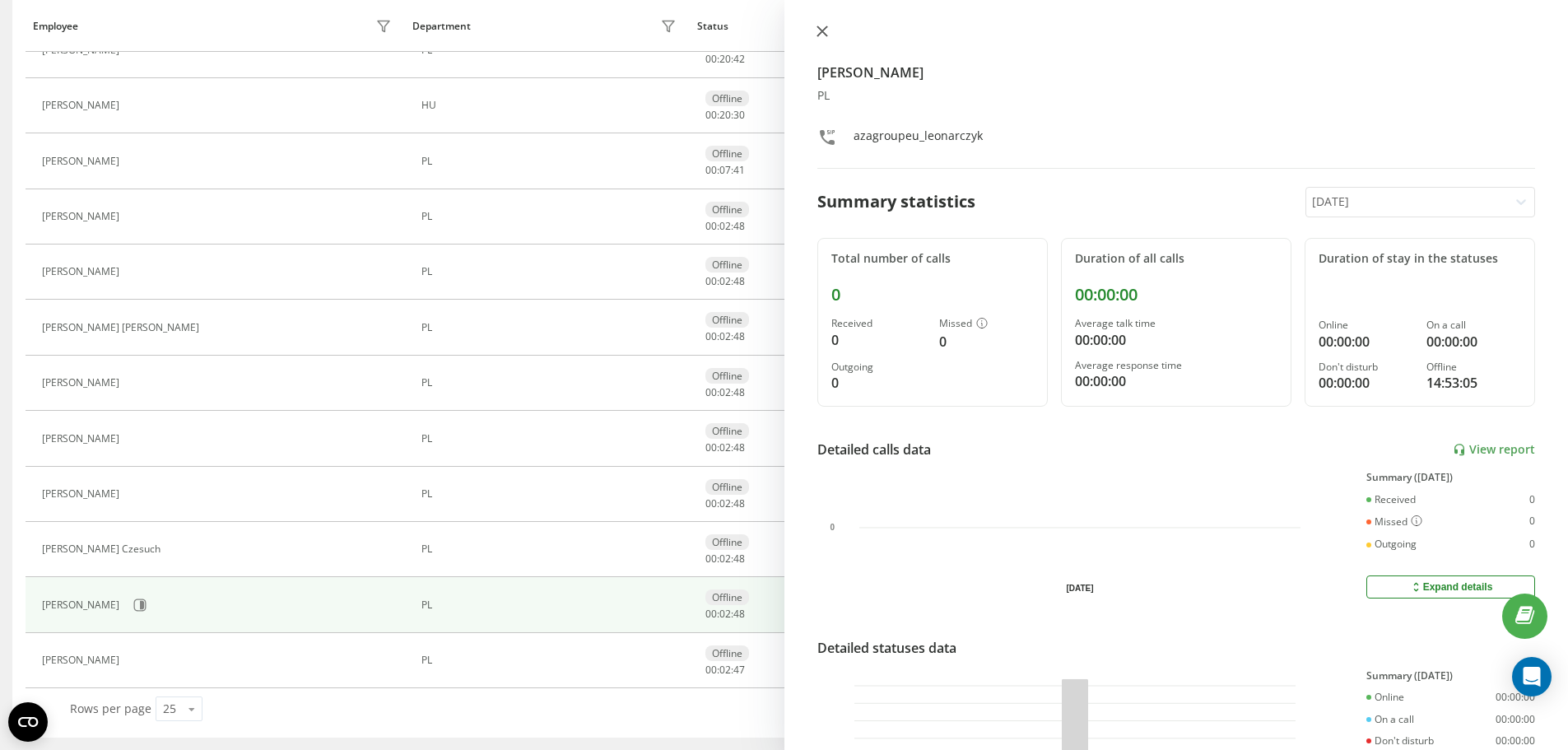
click at [830, 38] on button at bounding box center [822, 33] width 21 height 16
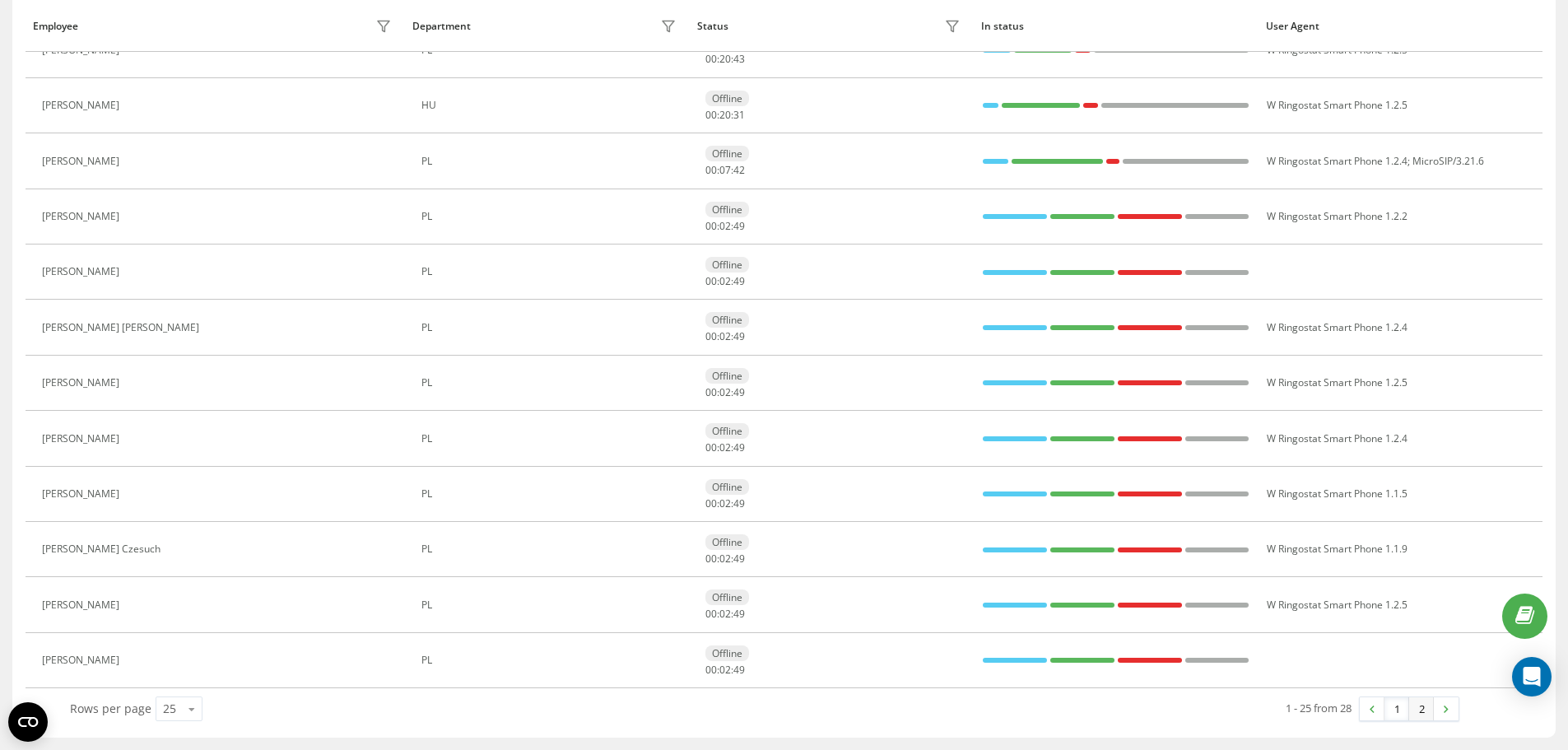
click at [1430, 707] on link "2" at bounding box center [1421, 709] width 25 height 23
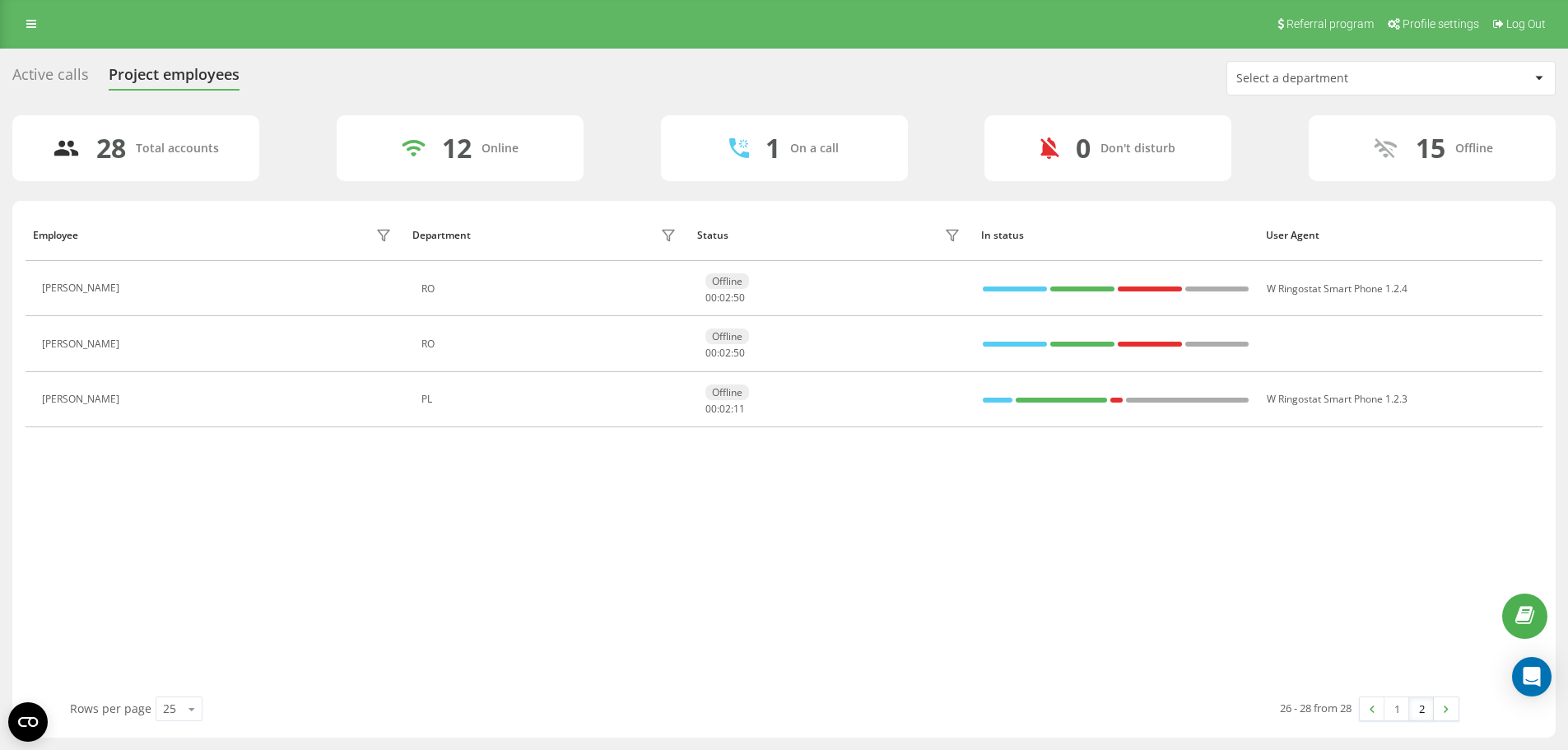
scroll to position [1, 0]
click at [1402, 709] on link "1" at bounding box center [1397, 709] width 25 height 23
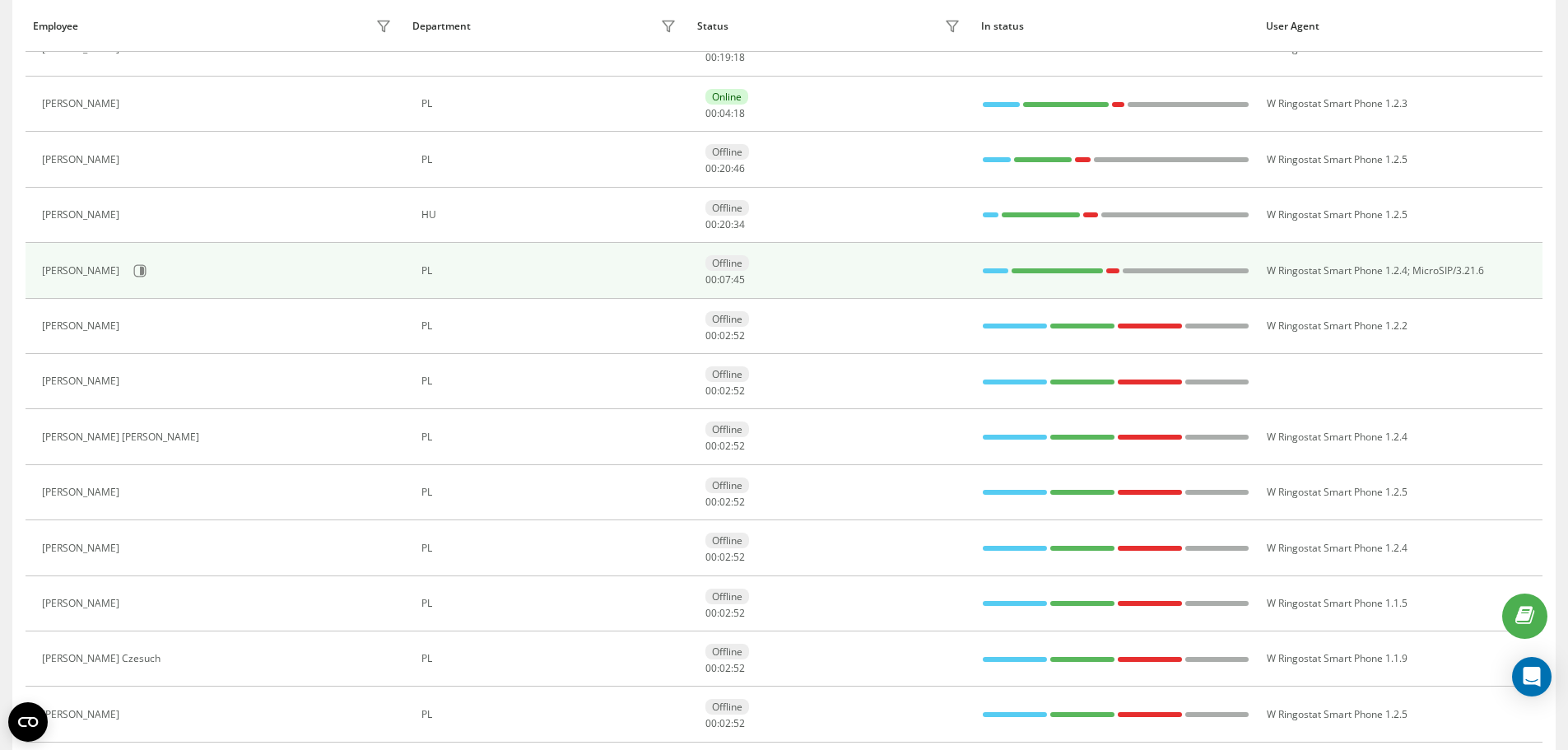
scroll to position [714, 0]
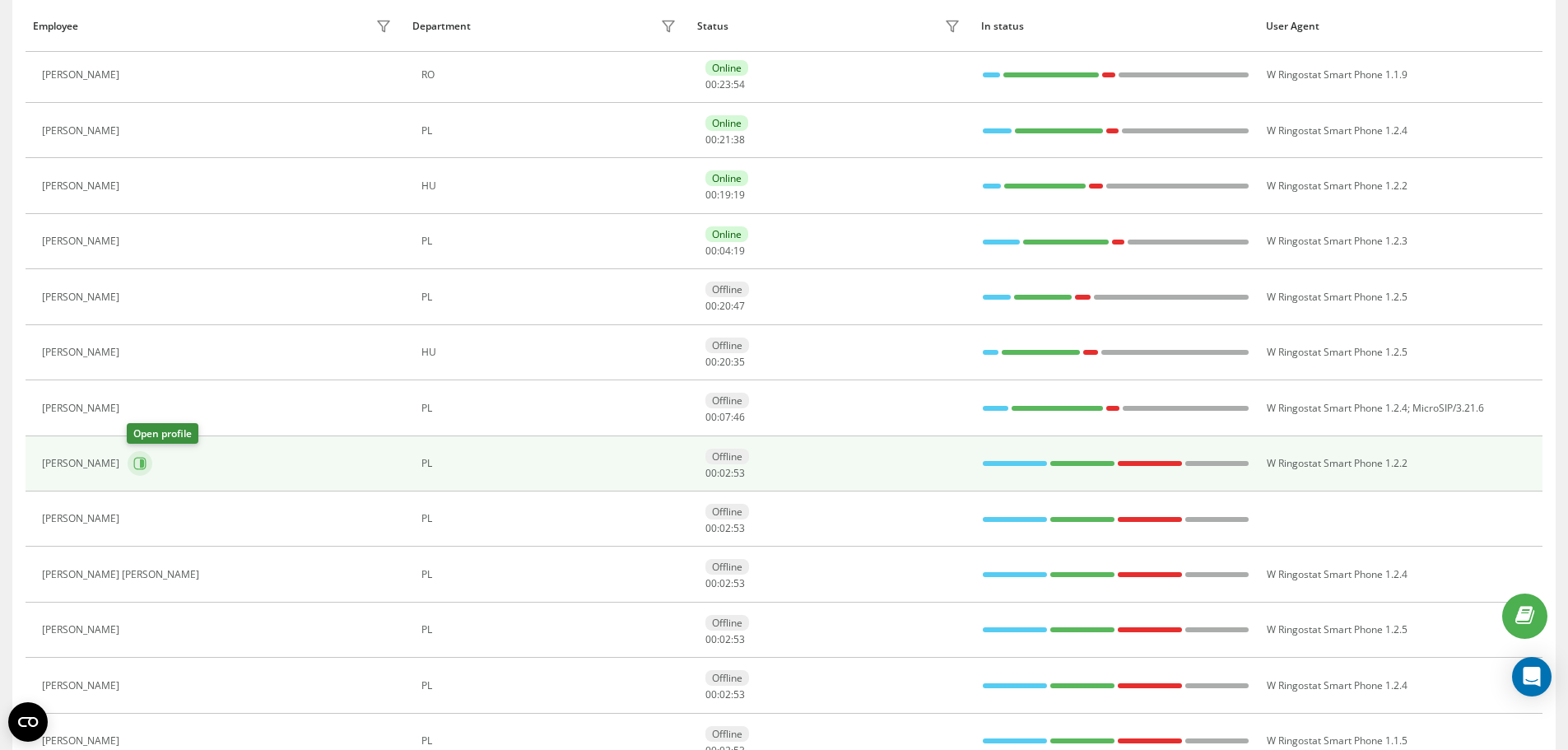
click at [140, 462] on icon at bounding box center [141, 463] width 4 height 8
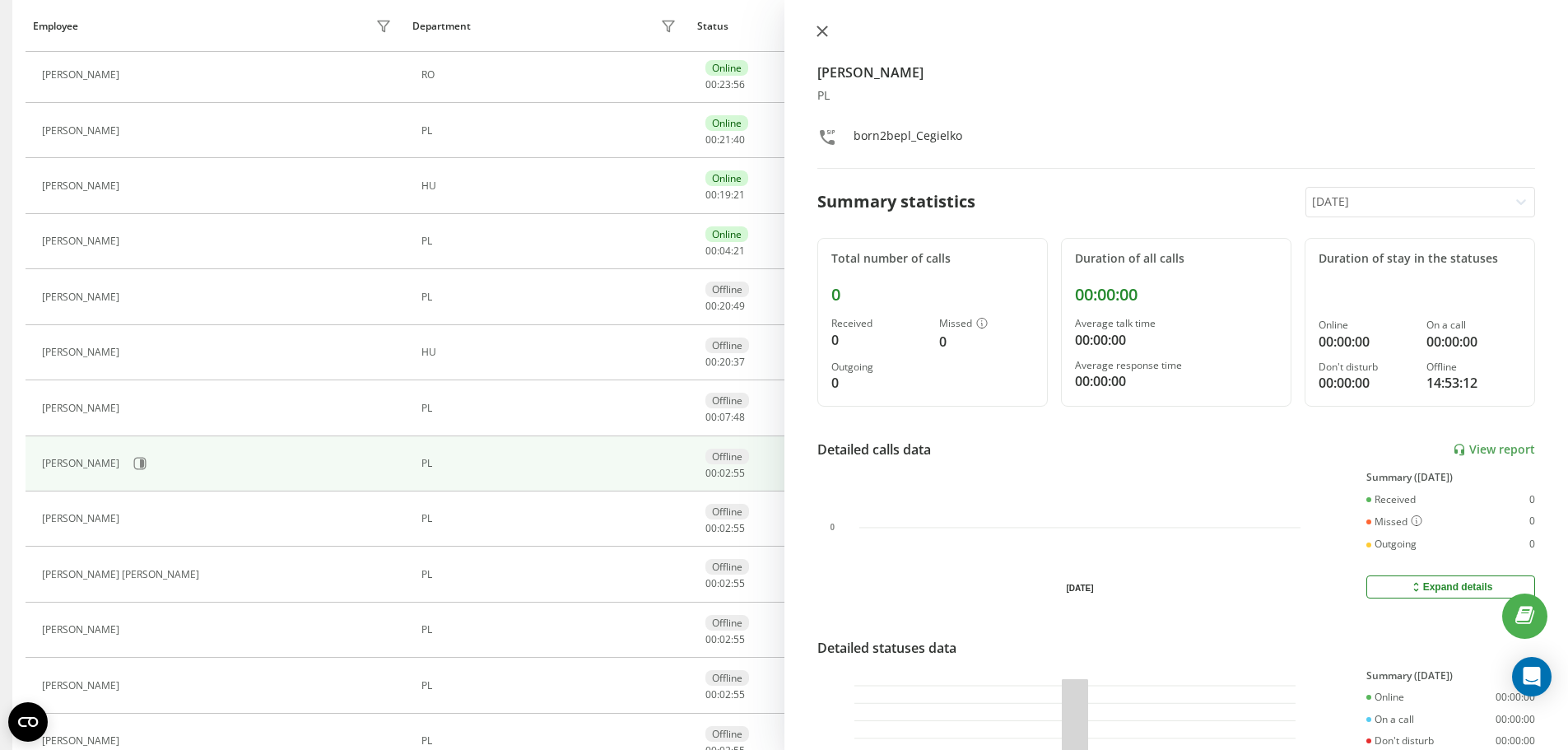
click at [822, 32] on icon at bounding box center [821, 31] width 10 height 10
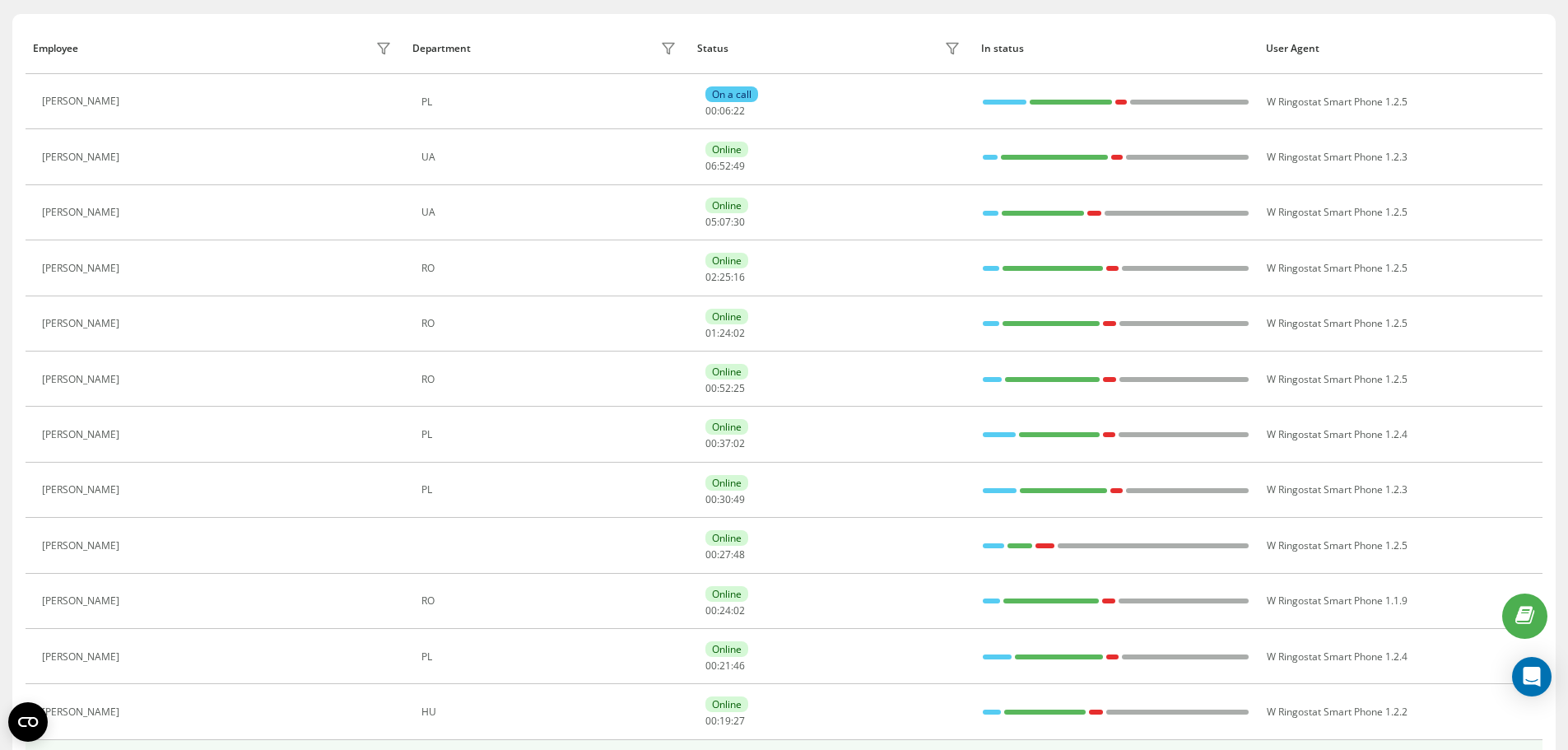
scroll to position [165, 0]
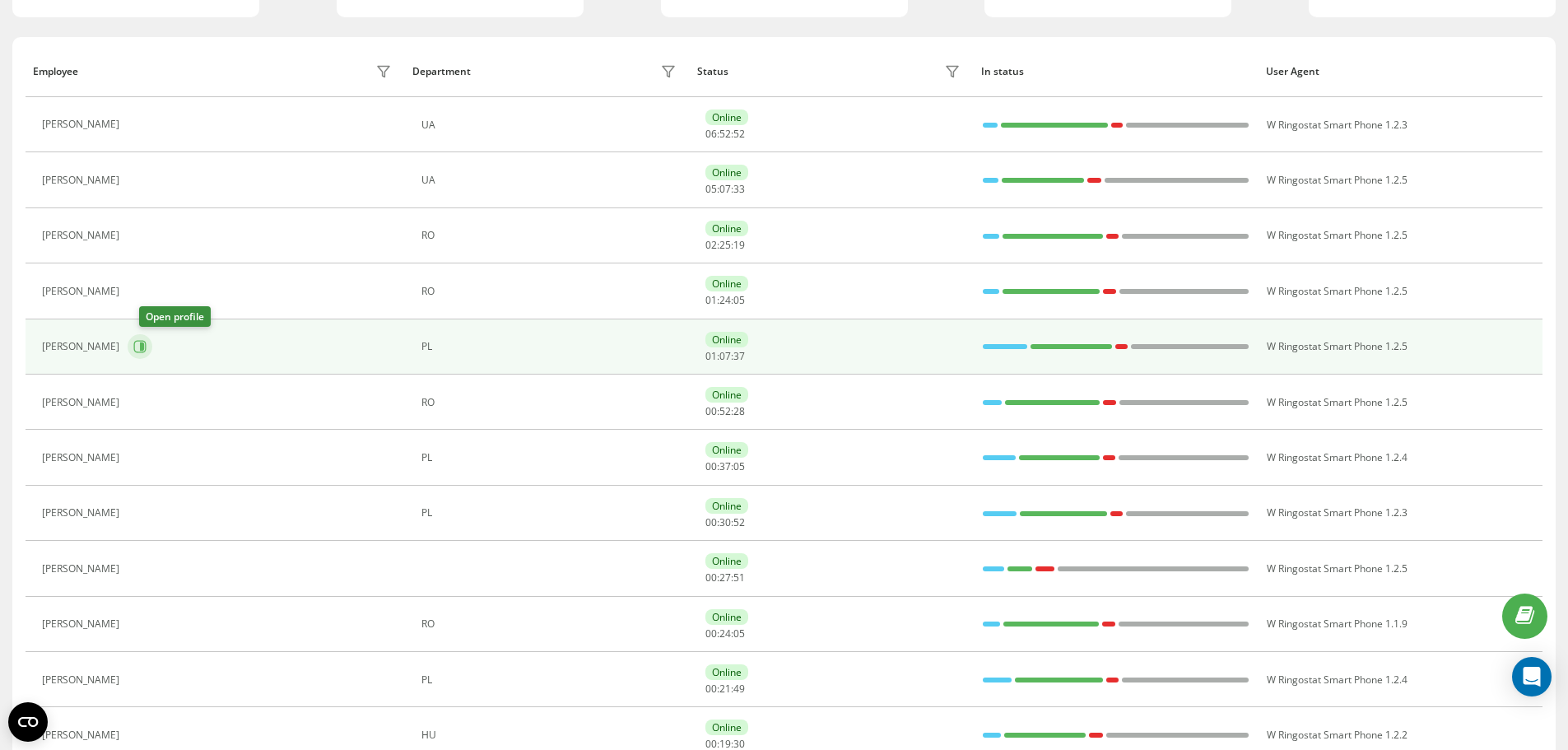
click at [148, 356] on button at bounding box center [140, 347] width 25 height 25
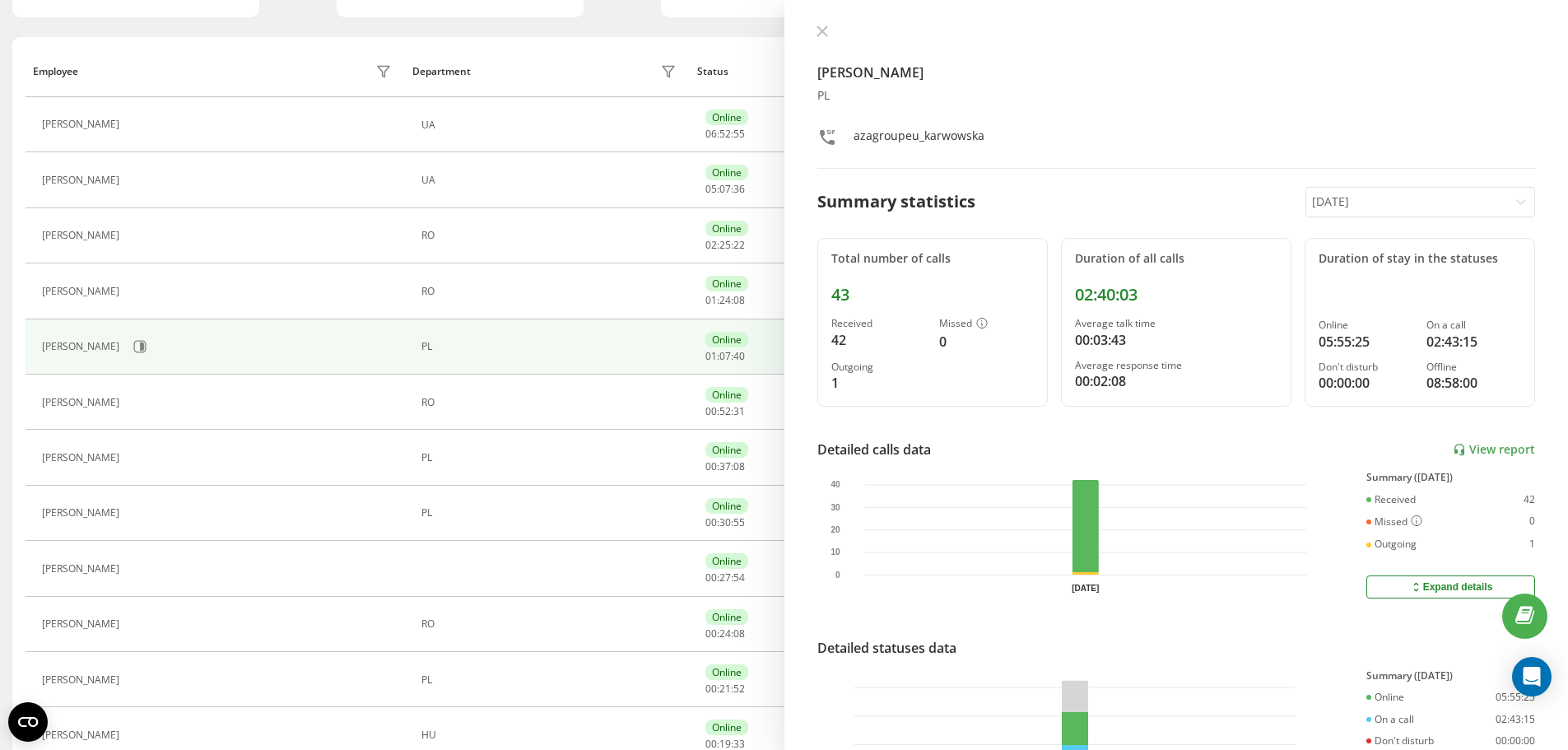
click at [818, 40] on button at bounding box center [822, 33] width 21 height 16
